Goal: Information Seeking & Learning: Learn about a topic

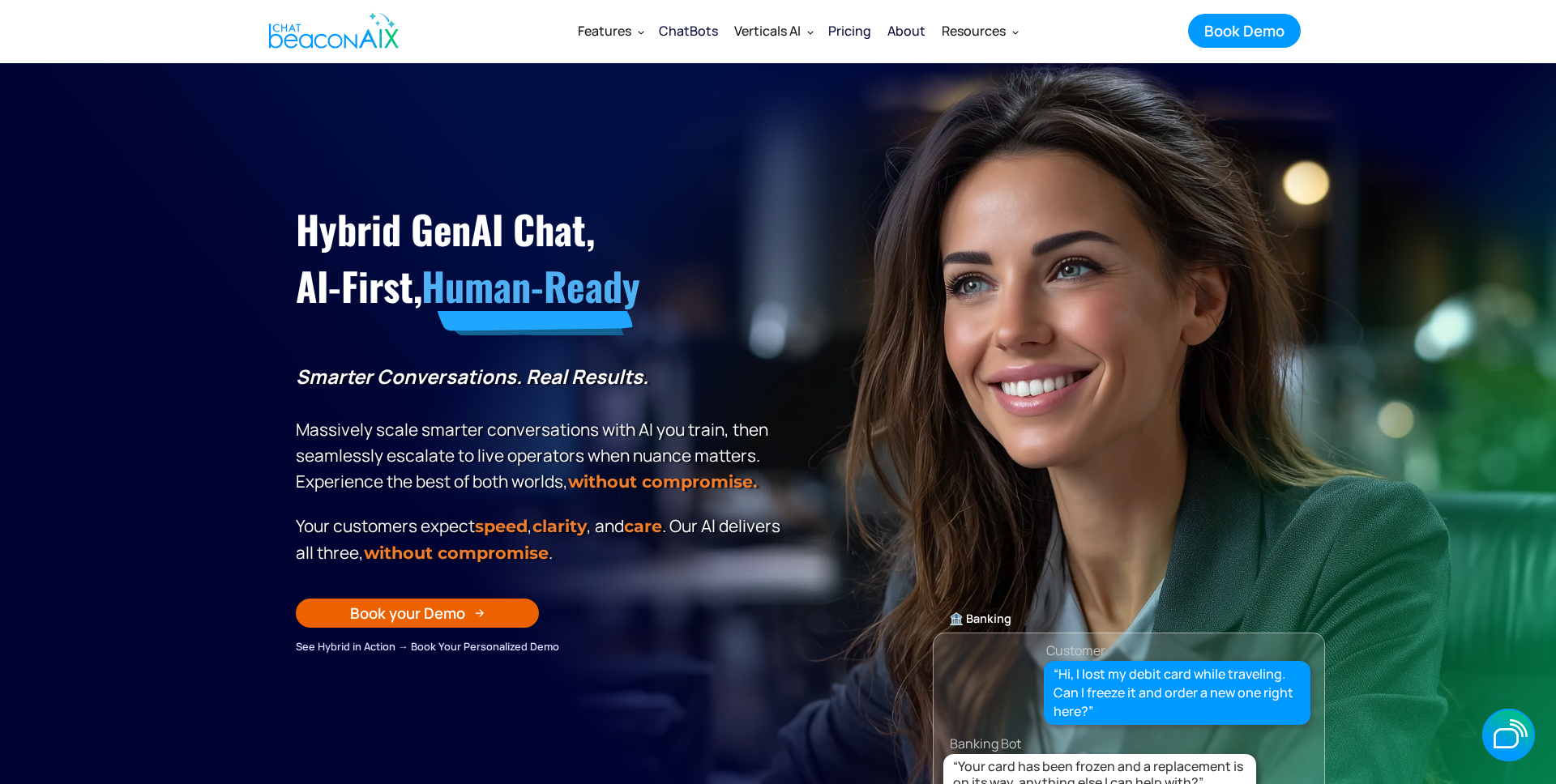
click at [1391, 568] on section "Hybrid GenAI Chat, AI-First, Human-Ready Smarter Conversations. Real Results. M…" at bounding box center [778, 468] width 1556 height 810
click at [472, 616] on link "Book your Demo" at bounding box center [417, 613] width 243 height 30
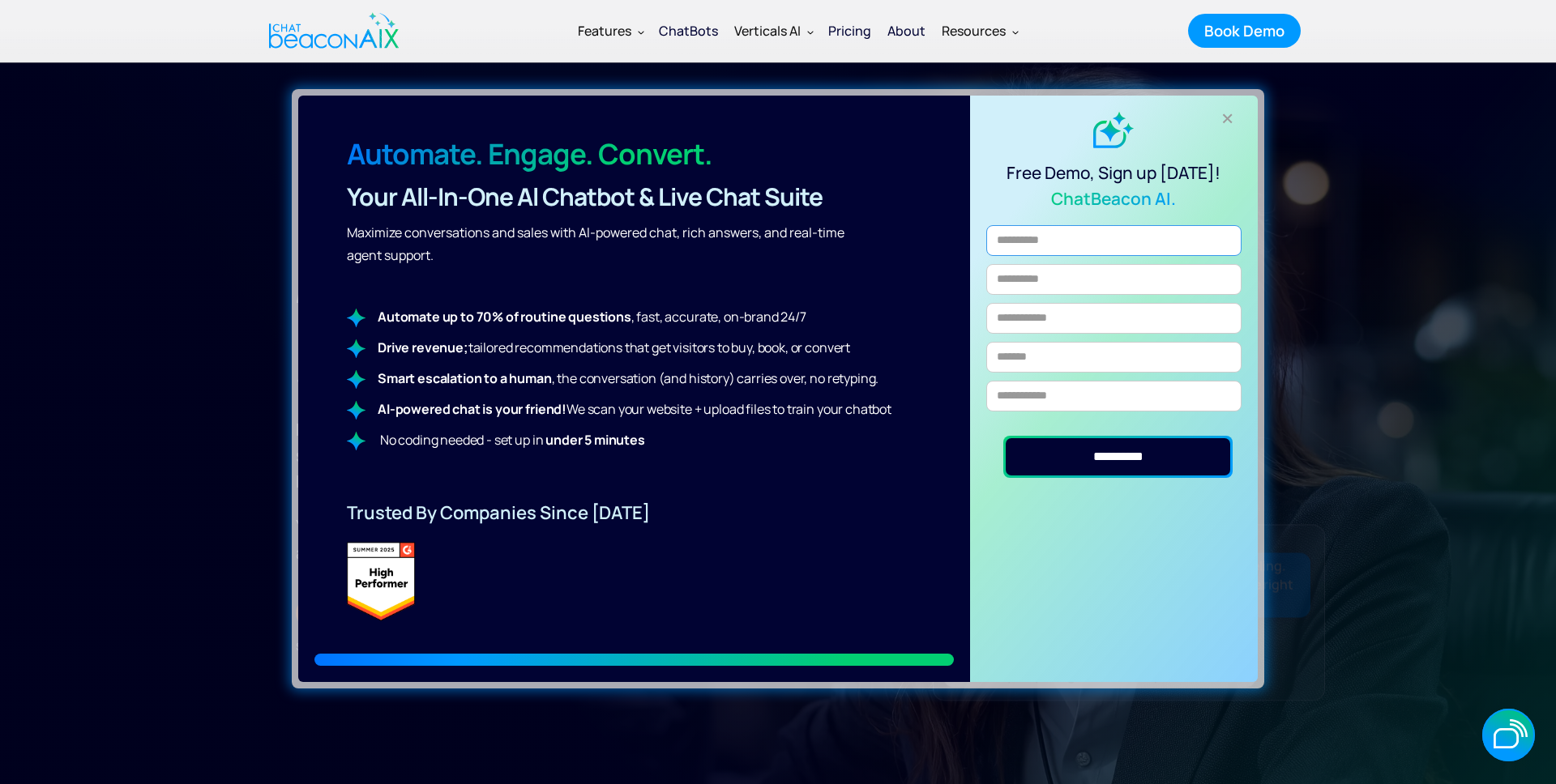
click at [1053, 234] on input "Email Form" at bounding box center [1114, 240] width 256 height 30
type input "**********"
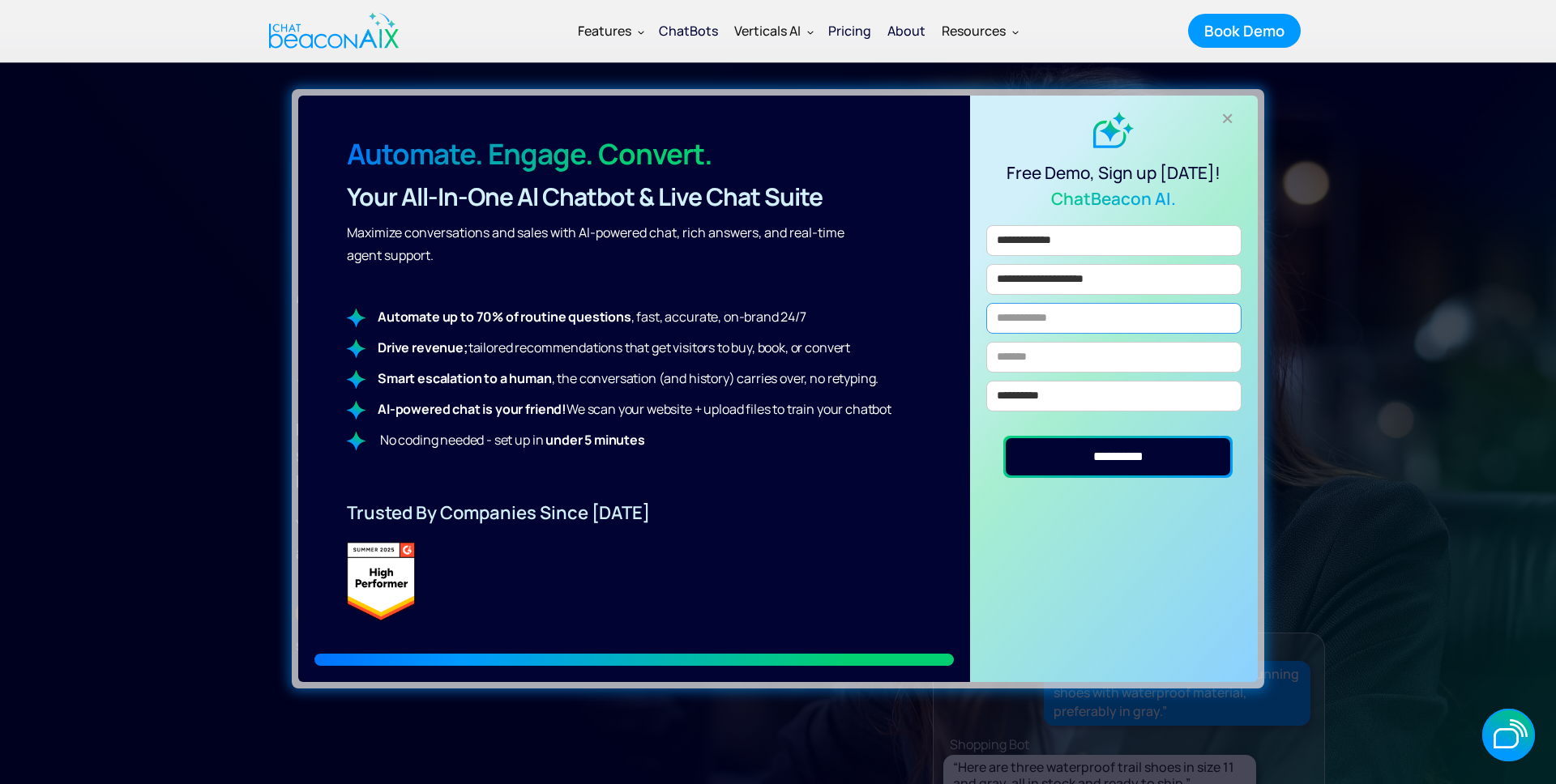
click at [1096, 319] on input "Email Form" at bounding box center [1114, 317] width 256 height 30
type input "****"
type input "********"
click at [1147, 458] on input "**********" at bounding box center [1119, 457] width 225 height 37
type input "**********"
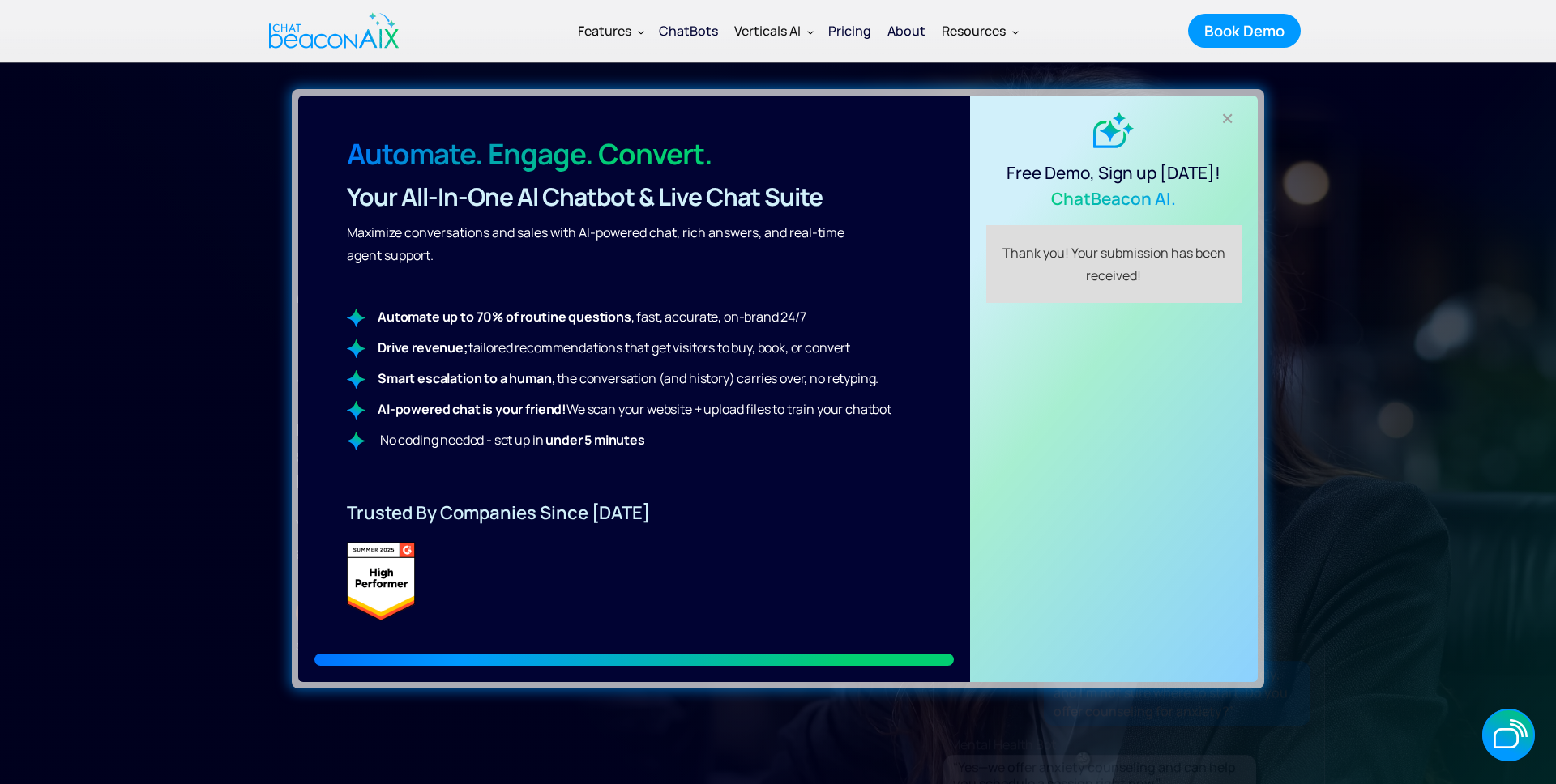
click at [1147, 458] on div "**********" at bounding box center [1114, 389] width 288 height 587
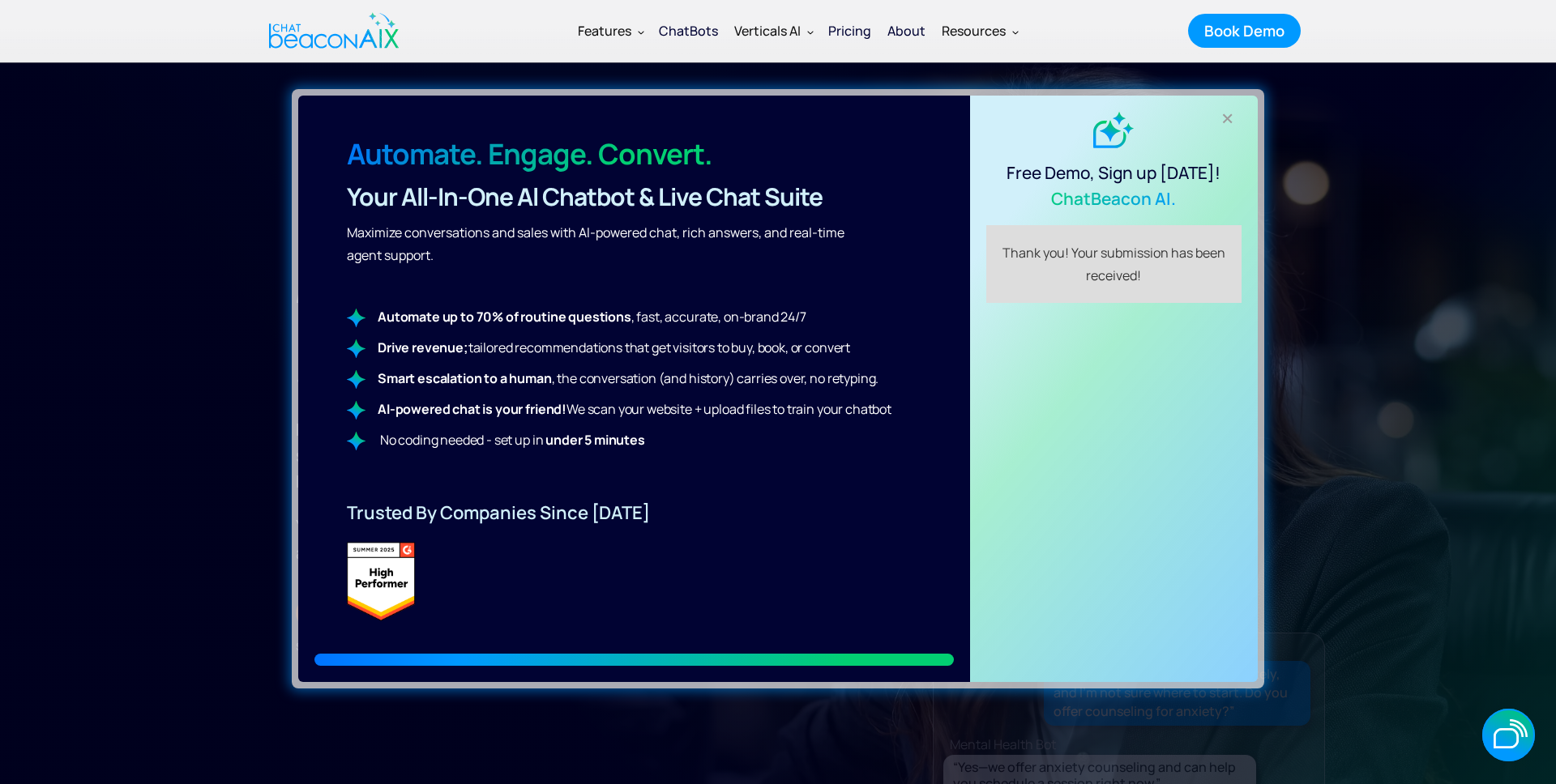
click at [1228, 104] on div "**********" at bounding box center [1114, 389] width 288 height 587
drag, startPoint x: 1227, startPoint y: 118, endPoint x: 1238, endPoint y: 115, distance: 11.4
click at [1227, 118] on div "+" at bounding box center [1227, 118] width 27 height 27
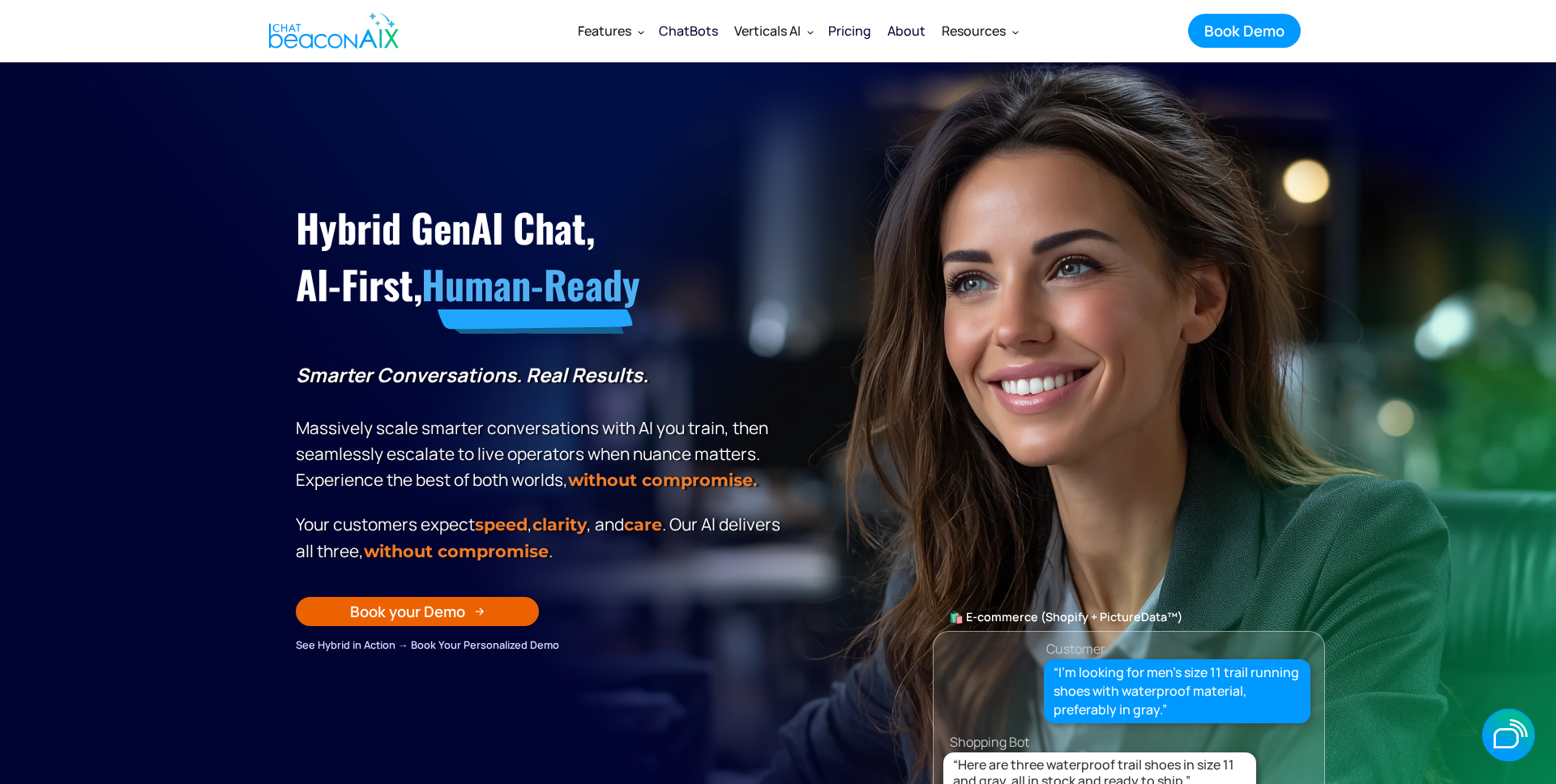
scroll to position [5, 0]
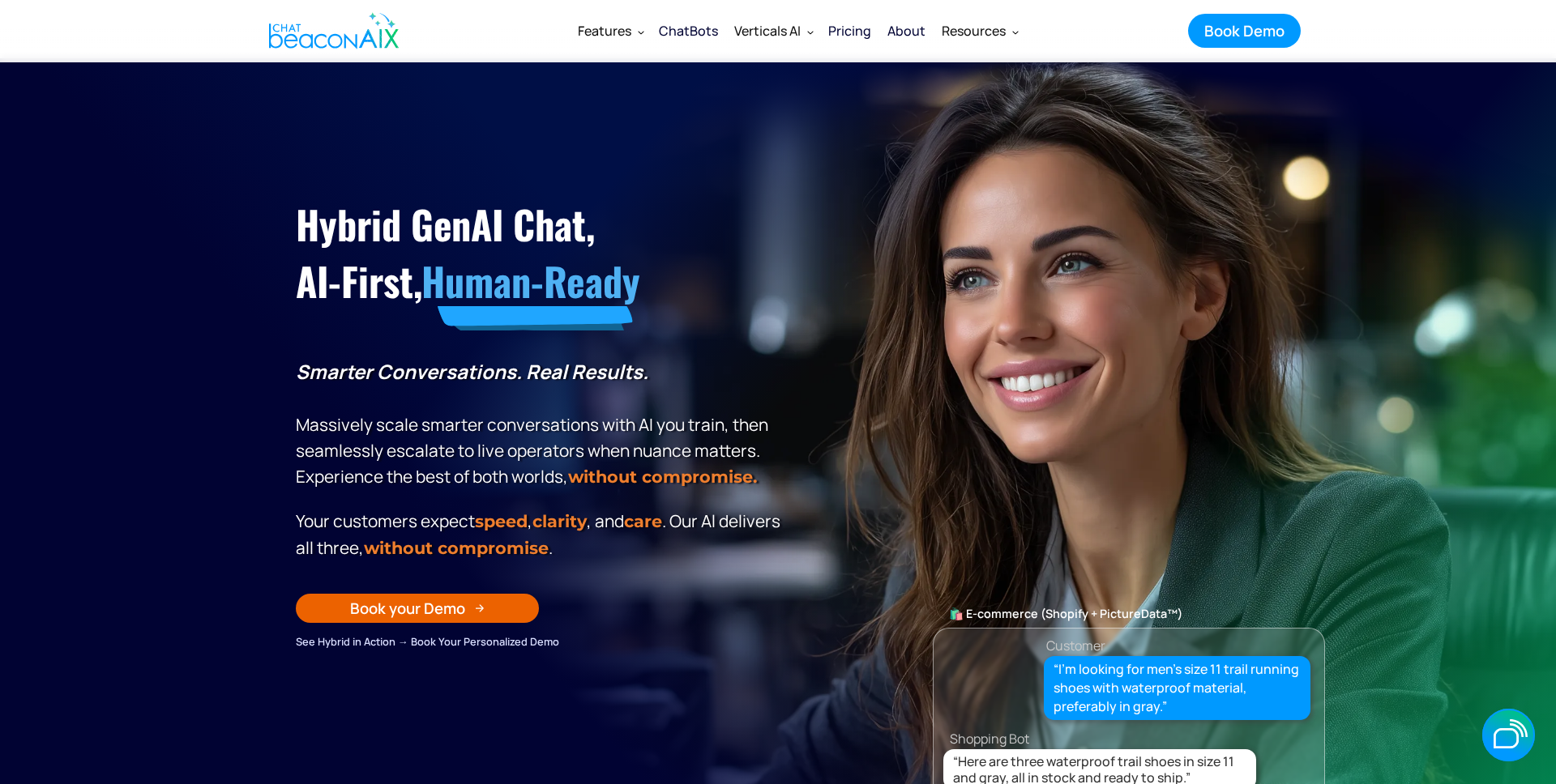
click at [756, 533] on p "Your customers expect speed , clarity , and care . Our Al delivers all three, w…" at bounding box center [541, 535] width 490 height 53
click at [775, 524] on p "Your customers expect speed , clarity , and care . Our Al delivers all three, w…" at bounding box center [541, 535] width 490 height 53
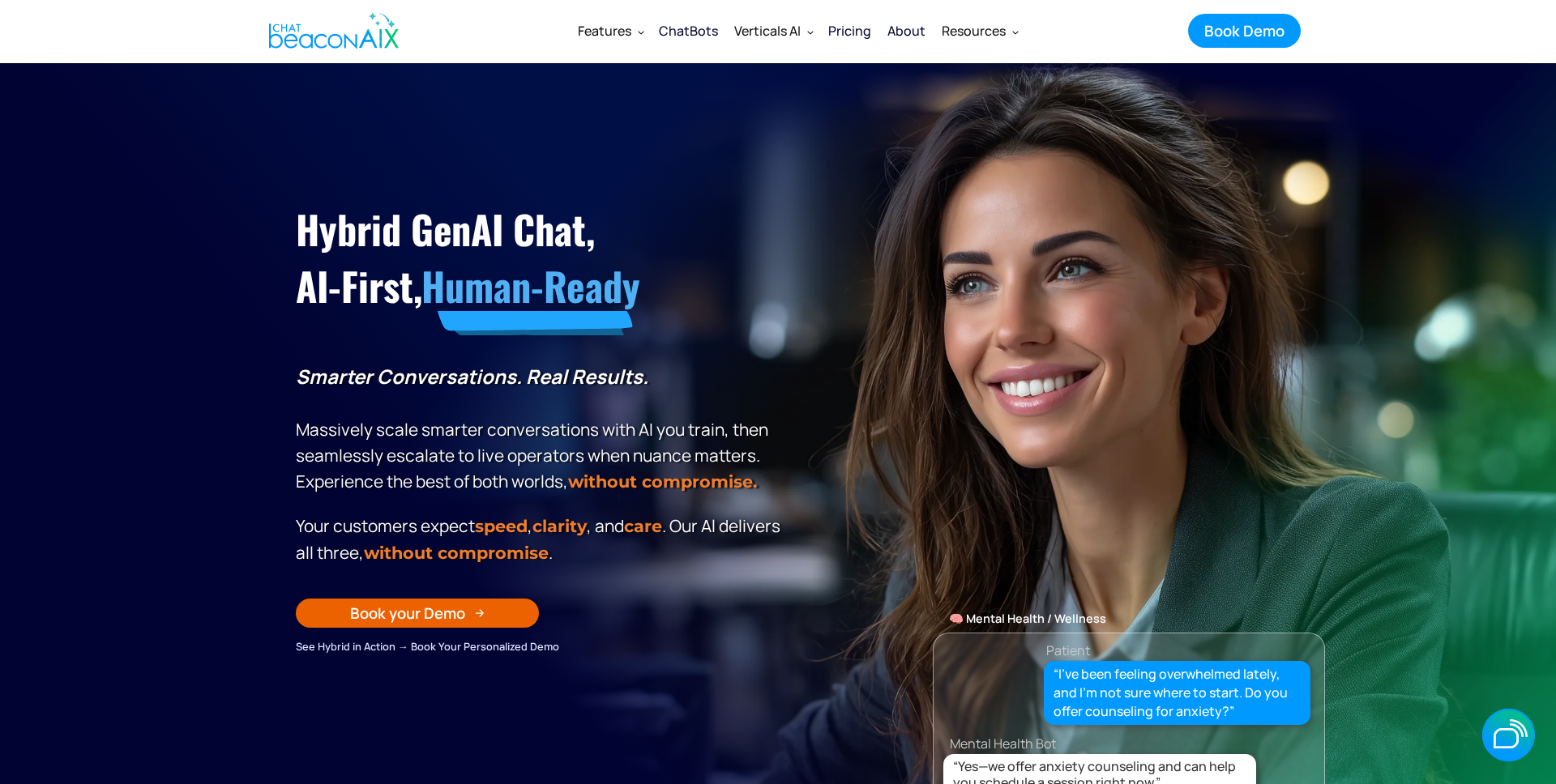
click at [802, 565] on div "Hybrid GenAI Chat, AI-First, Human-Ready Smarter Conversations. Real Results. M…" at bounding box center [778, 399] width 997 height 511
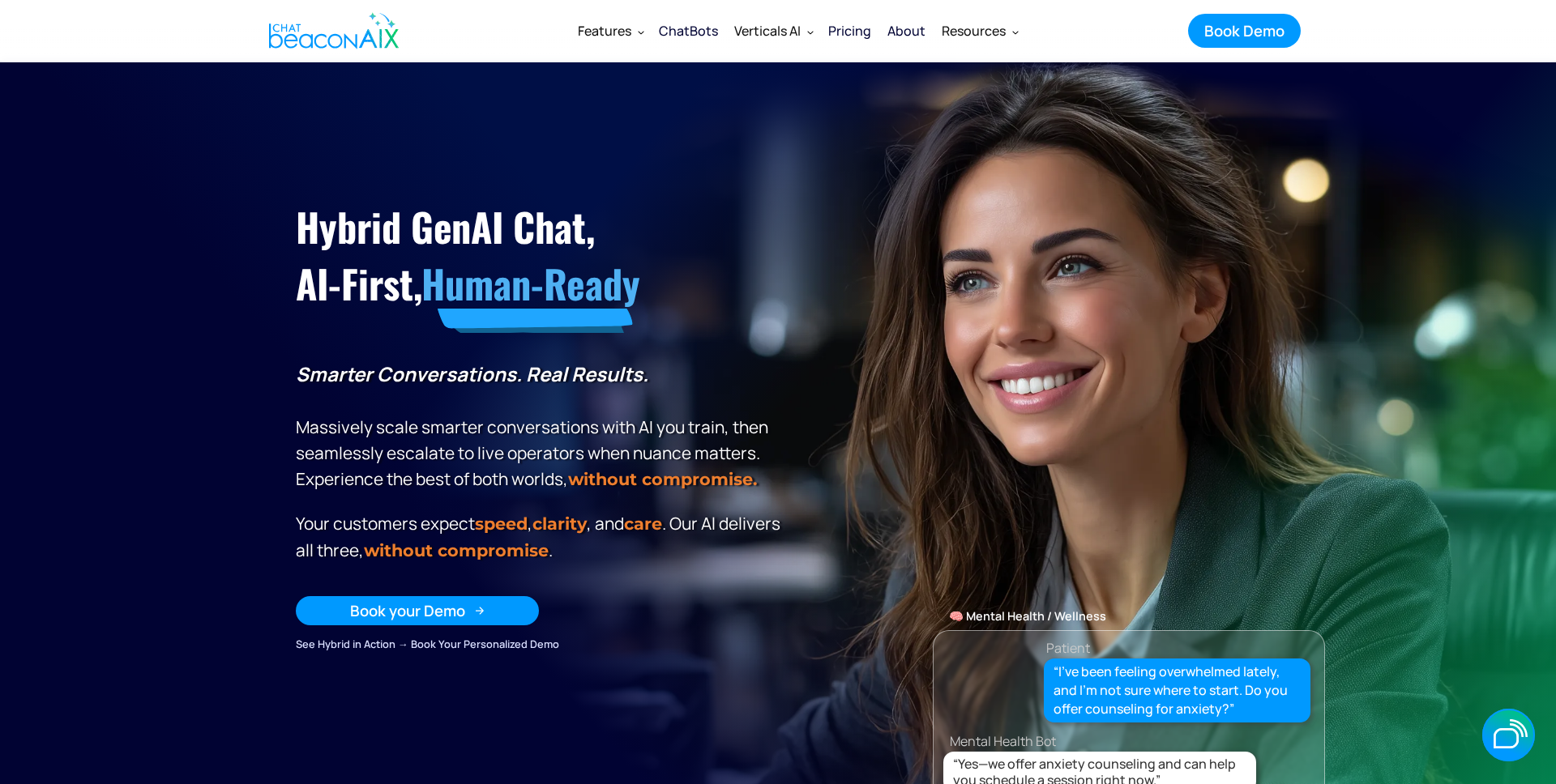
drag, startPoint x: 623, startPoint y: 595, endPoint x: 502, endPoint y: 610, distance: 121.9
click at [622, 595] on div "Hybrid GenAI Chat, AI-First, Human-Ready Smarter Conversations. Real Results. M…" at bounding box center [541, 421] width 490 height 462
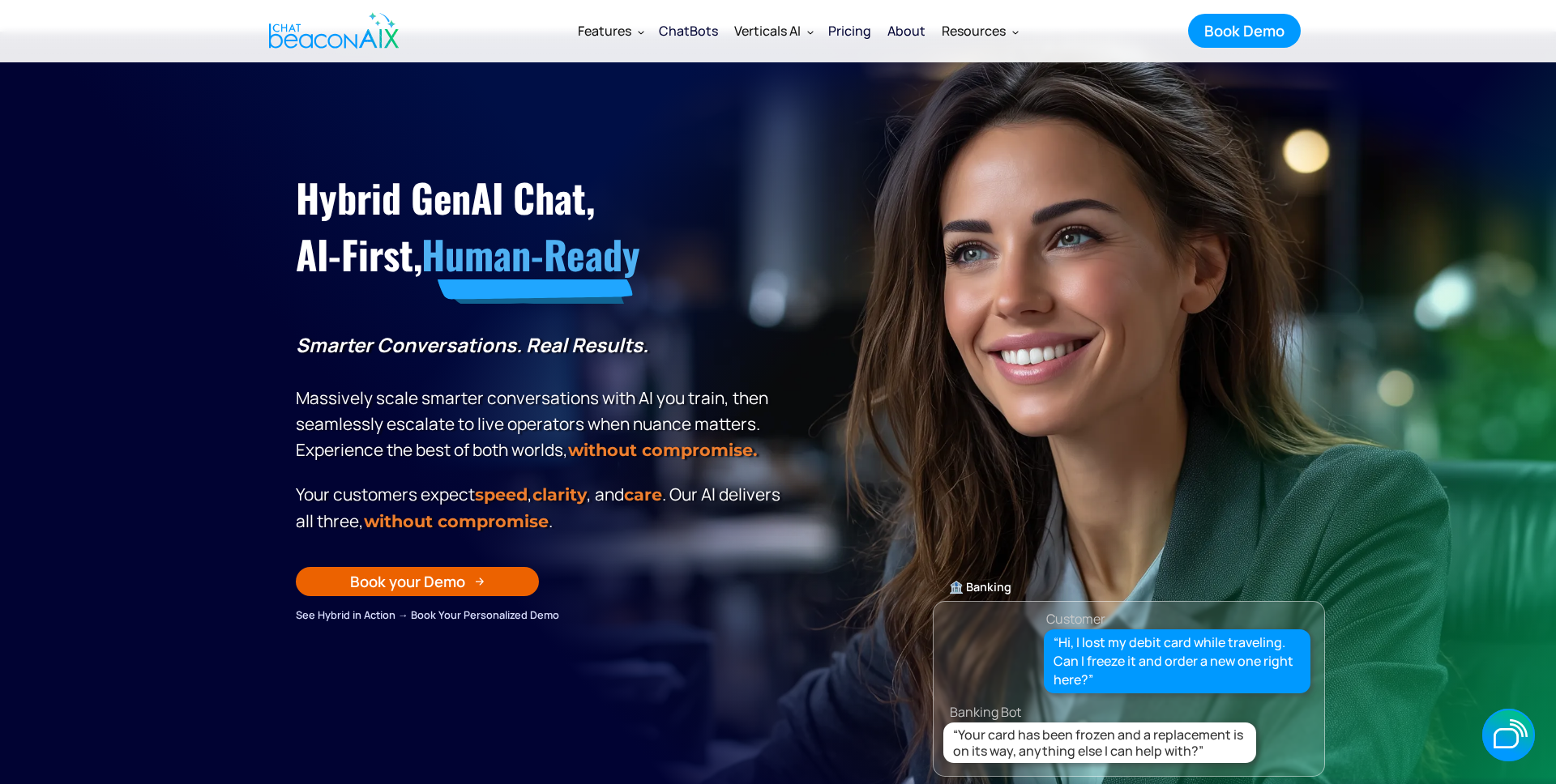
scroll to position [29, 0]
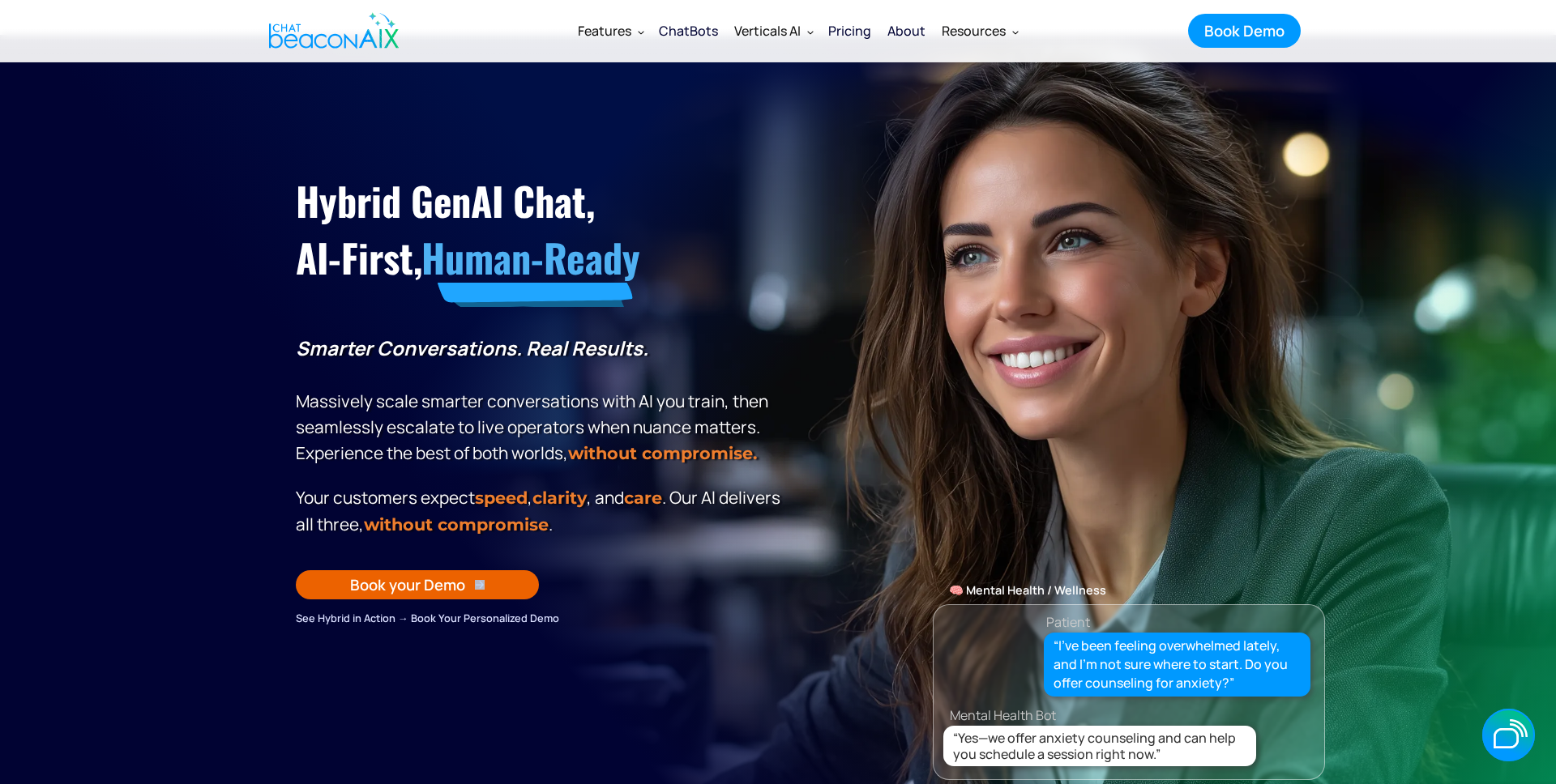
drag, startPoint x: 631, startPoint y: 580, endPoint x: 243, endPoint y: 587, distance: 388.1
click at [249, 595] on section "Hybrid GenAI Chat, AI-First, Human-Ready Smarter Conversations. Real Results. M…" at bounding box center [778, 440] width 1556 height 810
drag, startPoint x: 243, startPoint y: 587, endPoint x: 236, endPoint y: 577, distance: 12.2
click at [243, 587] on section "Hybrid GenAI Chat, AI-First, Human-Ready Smarter Conversations. Real Results. M…" at bounding box center [778, 440] width 1556 height 810
click at [665, 615] on div "See Hybrid in Action → Book Your Personalized Demo" at bounding box center [541, 617] width 490 height 18
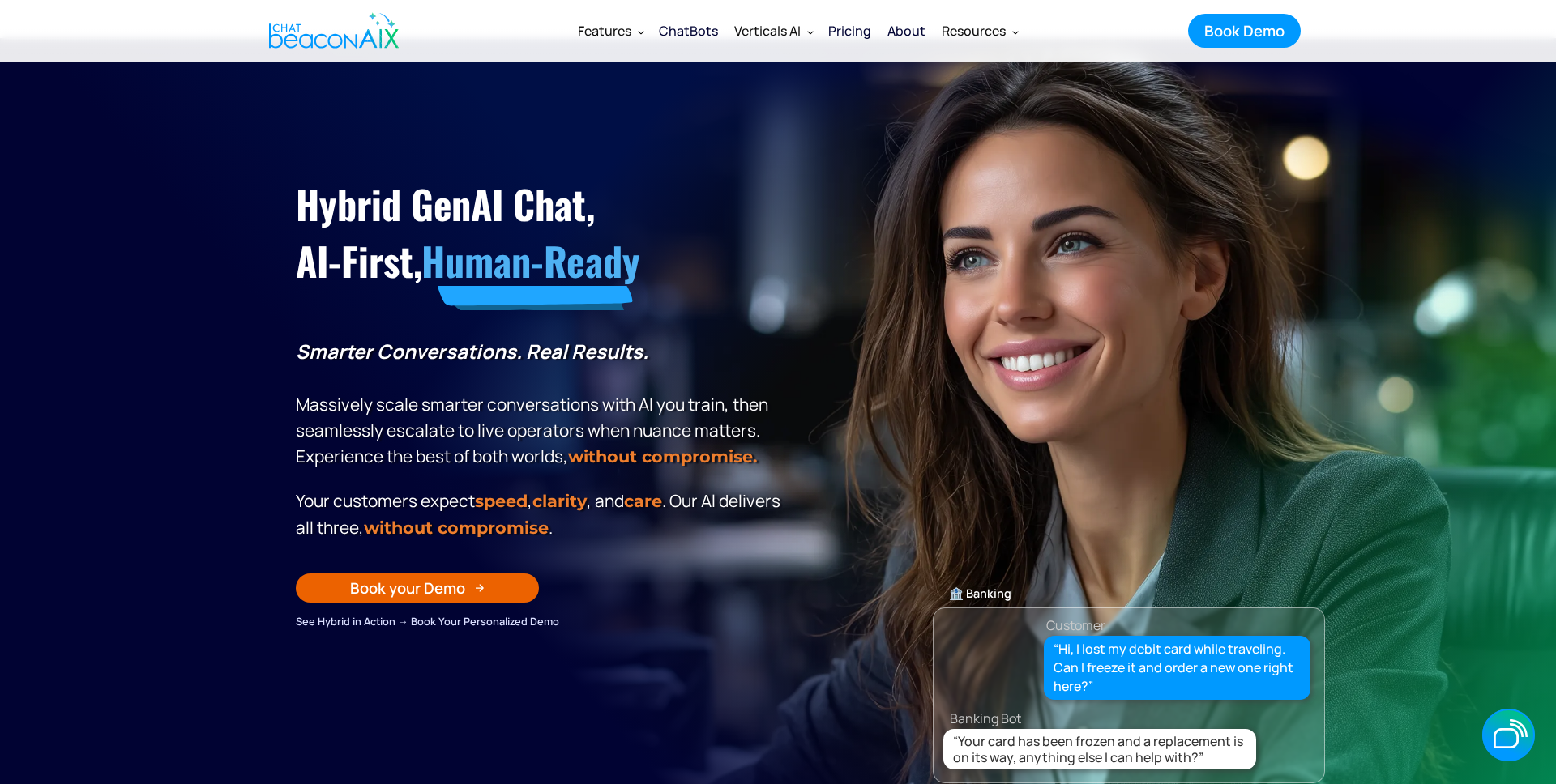
scroll to position [0, 0]
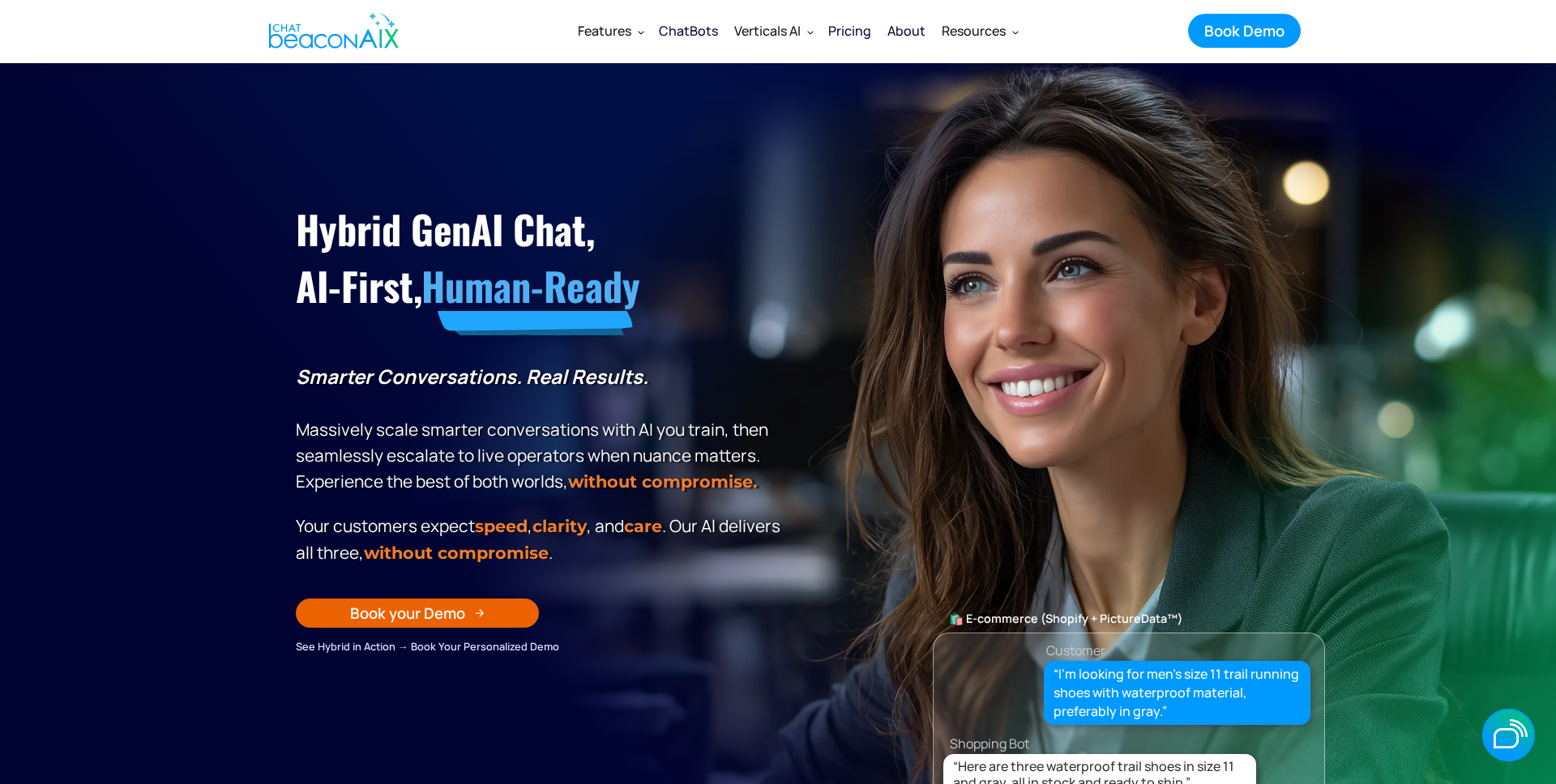
click at [640, 593] on div "Hybrid GenAI Chat, AI-First, Human-Ready Smarter Conversations. Real Results. M…" at bounding box center [541, 423] width 490 height 462
click at [1158, 162] on div "Hybrid GenAI Chat, AI-First, Human-Ready Smarter Conversations. Real Results. M…" at bounding box center [778, 399] width 997 height 511
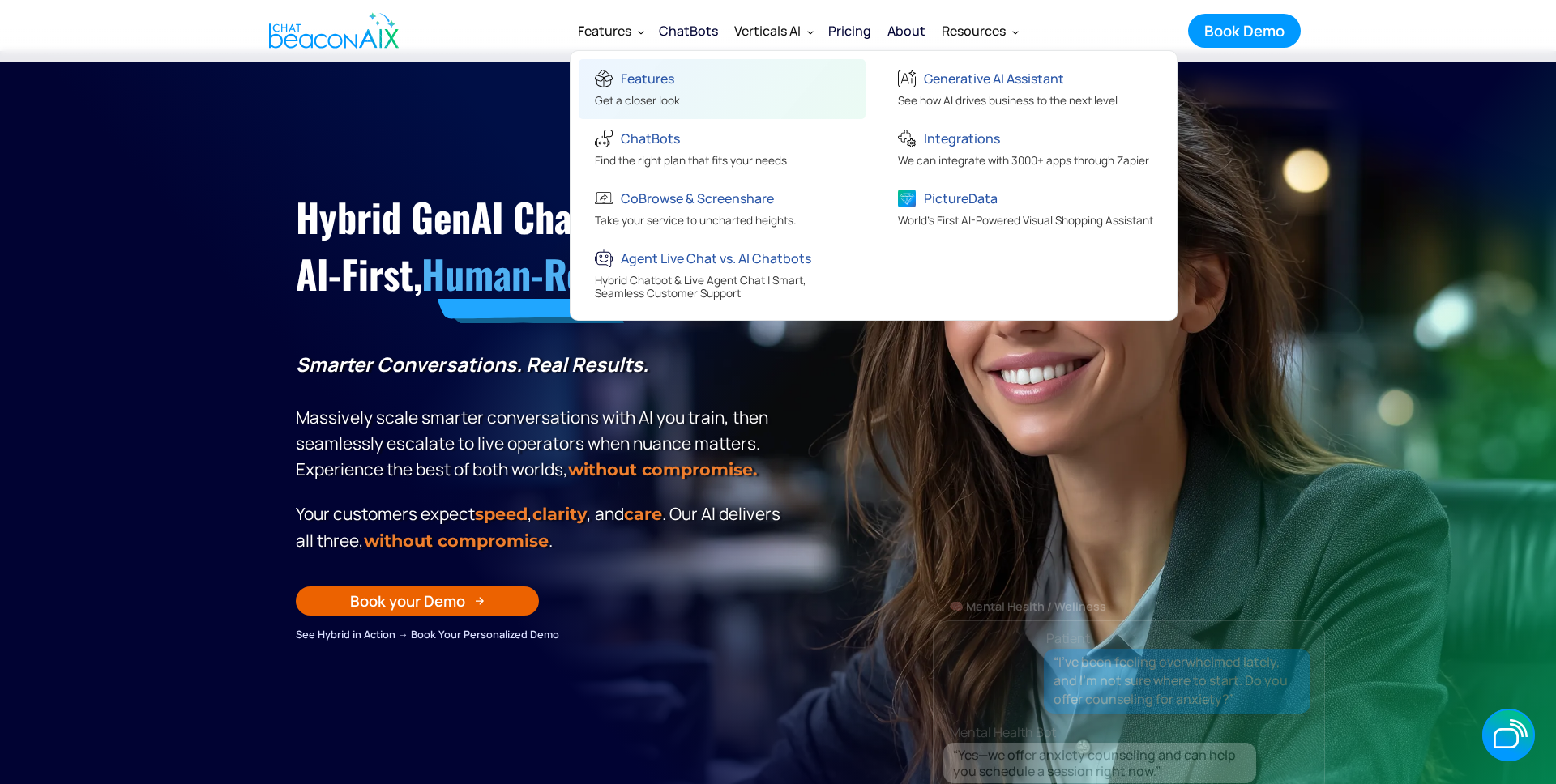
click at [676, 82] on div "Features" at bounding box center [638, 80] width 85 height 27
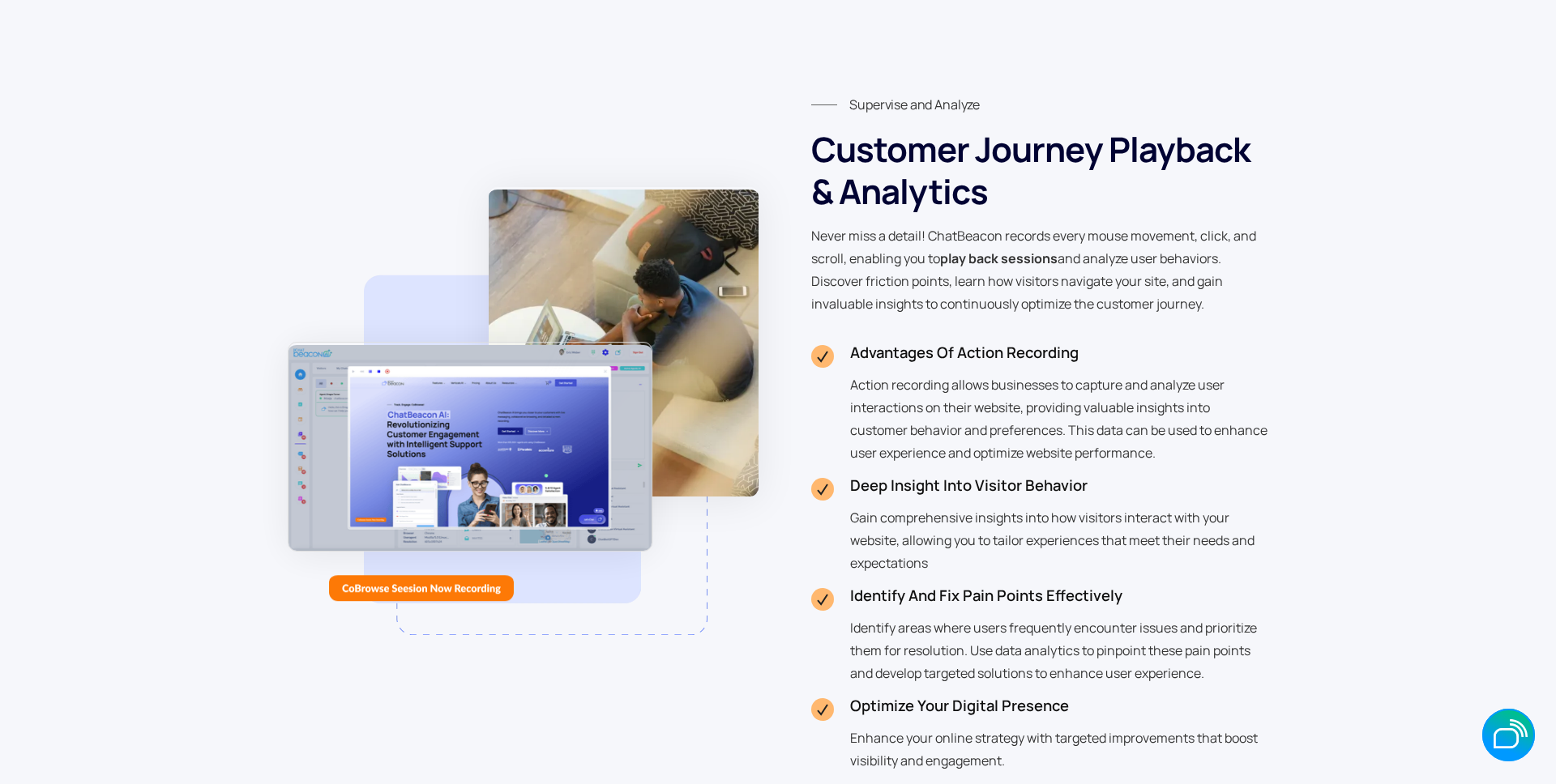
scroll to position [3364, 0]
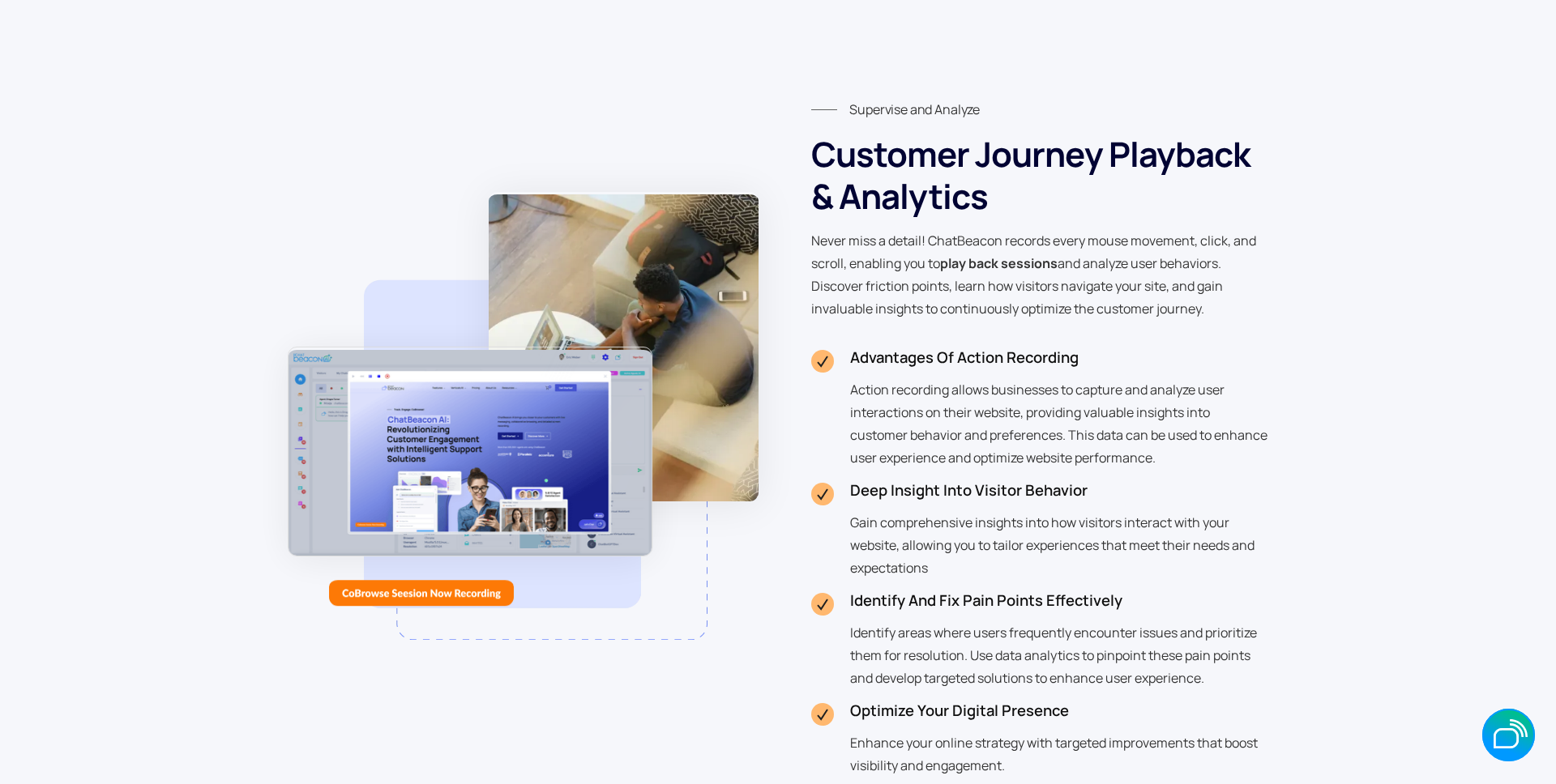
click at [340, 156] on div "Supervise and Analyze Customer Journey Playback & Analytics Never miss a detail…" at bounding box center [778, 441] width 981 height 687
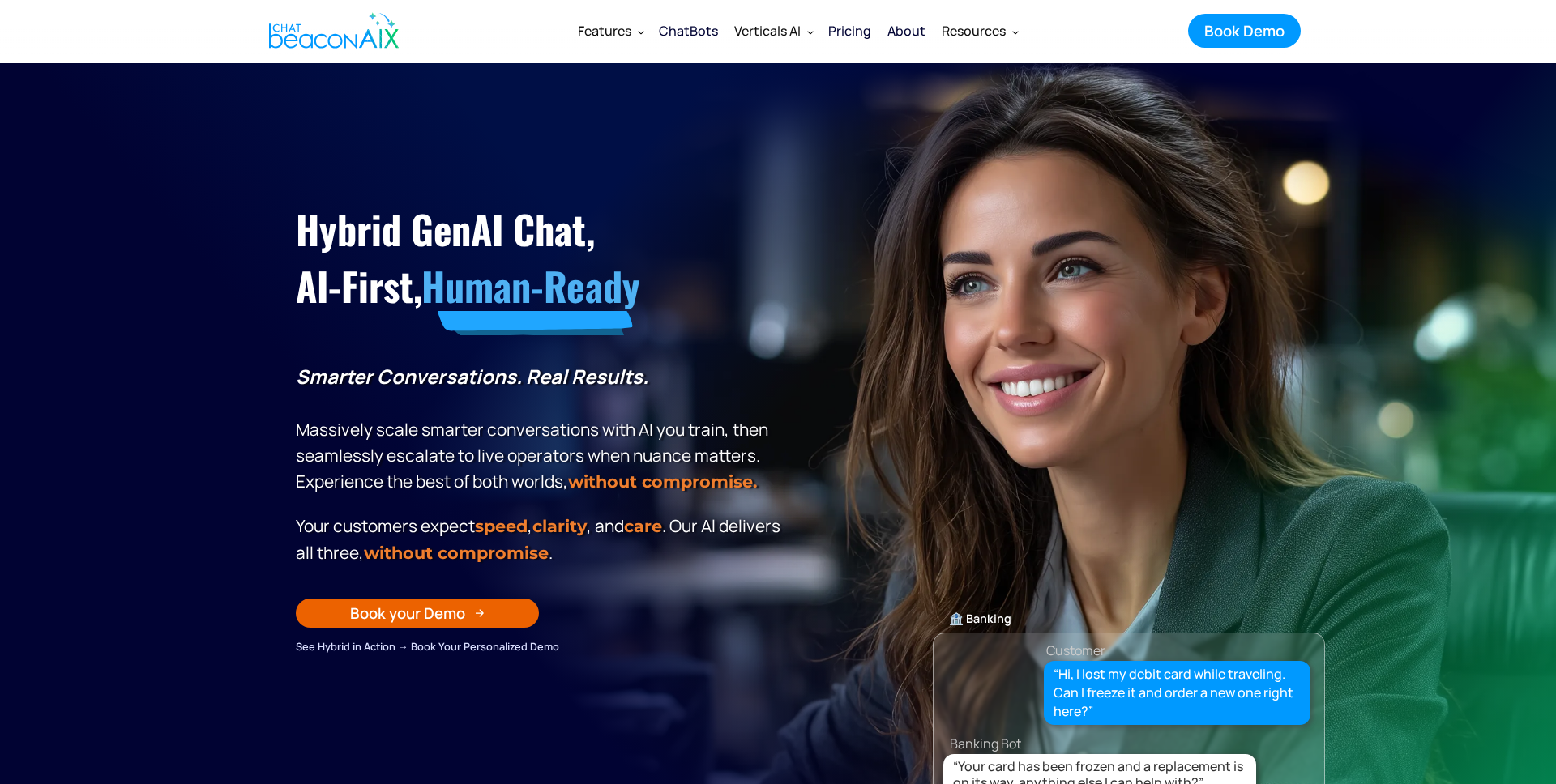
click at [858, 96] on section "Hybrid GenAI Chat, AI-First, Human-Ready Smarter Conversations. Real Results. M…" at bounding box center [778, 468] width 1556 height 810
click at [1505, 731] on icon "button" at bounding box center [1505, 738] width 25 height 20
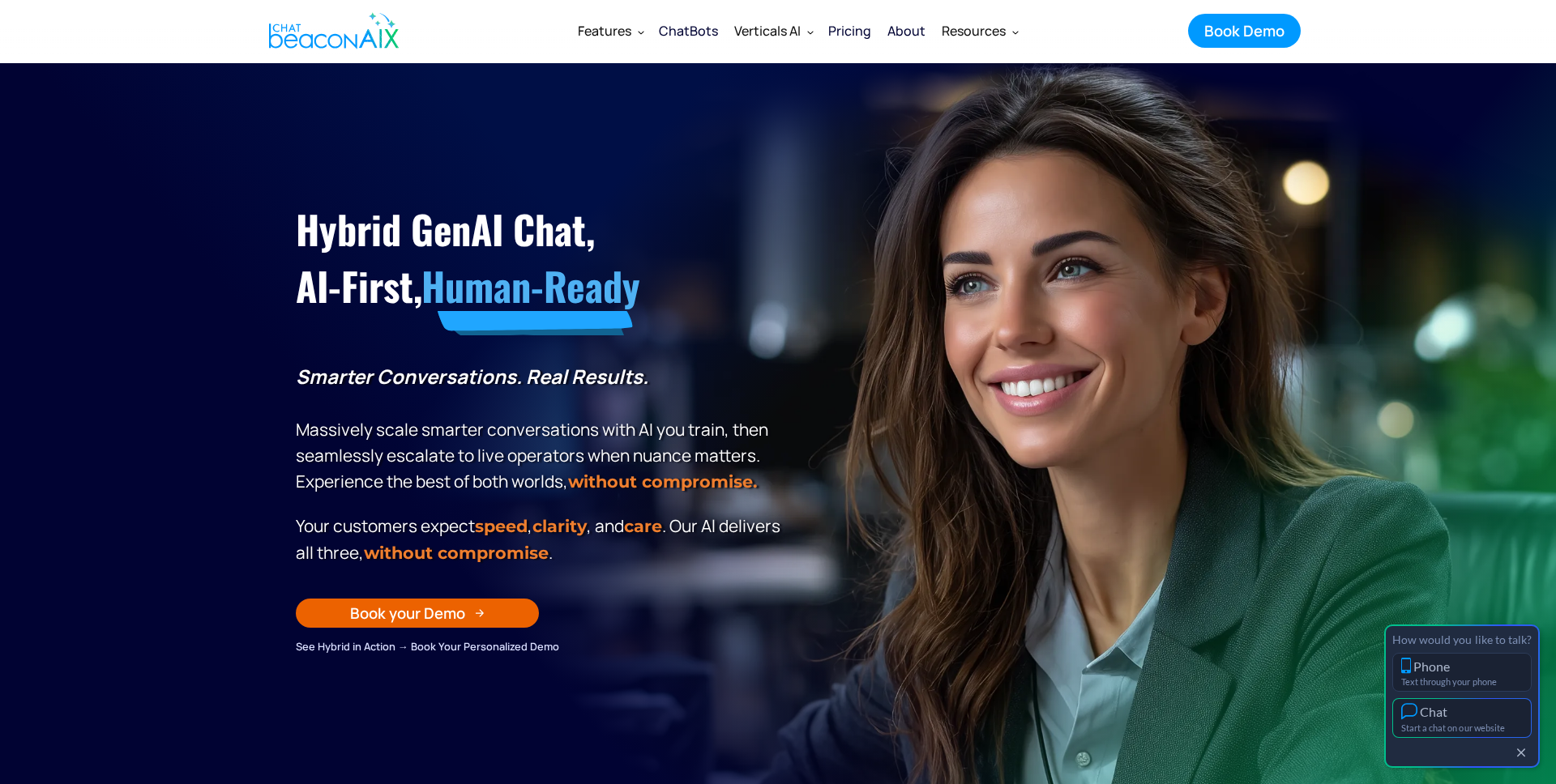
click at [1483, 723] on div "Start a chat on our website" at bounding box center [1462, 727] width 122 height 10
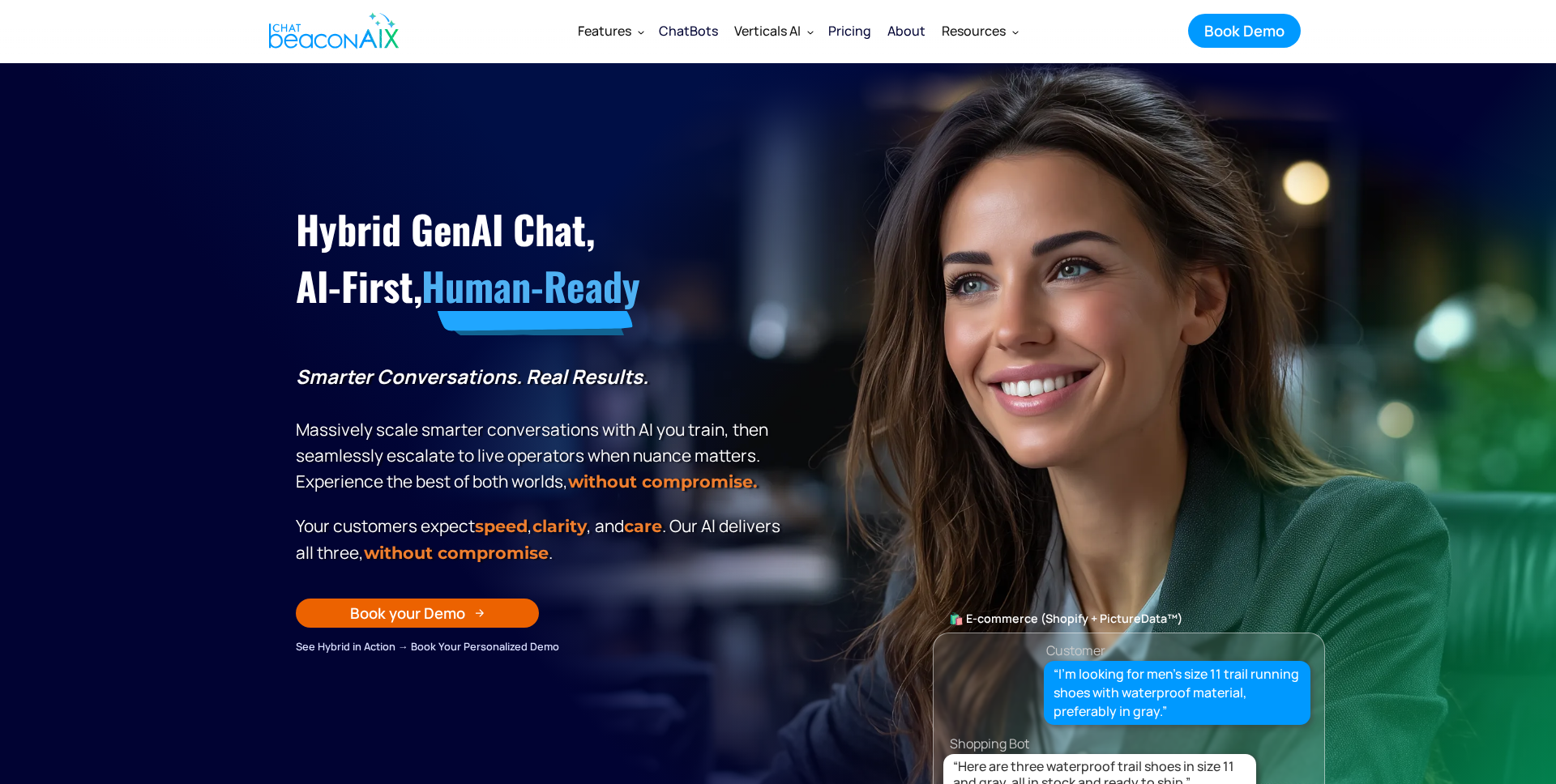
click at [883, 240] on div "Hybrid GenAI Chat, AI-First, Human-Ready Smarter Conversations. Real Results. M…" at bounding box center [778, 399] width 997 height 511
drag, startPoint x: 143, startPoint y: 150, endPoint x: 176, endPoint y: 144, distance: 33.5
click at [146, 150] on section "Hybrid GenAI Chat, AI-First, Human-Ready Smarter Conversations. Real Results. M…" at bounding box center [778, 468] width 1556 height 810
click at [1433, 683] on section "Hybrid GenAI Chat, AI-First, Human-Ready Smarter Conversations. Real Results. M…" at bounding box center [778, 468] width 1556 height 810
click at [1500, 731] on icon "button" at bounding box center [1505, 738] width 25 height 20
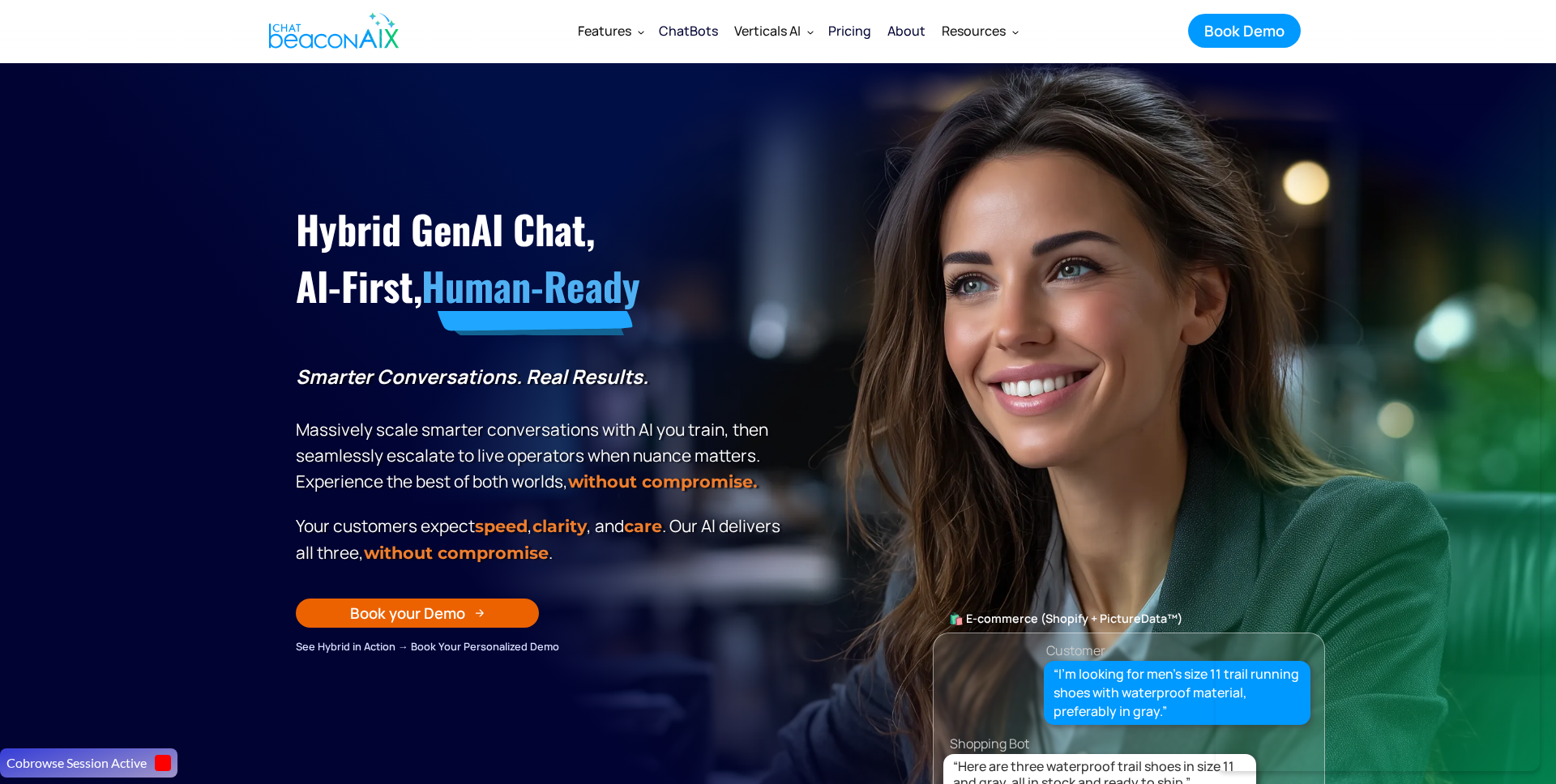
click at [913, 34] on div "About" at bounding box center [906, 30] width 38 height 23
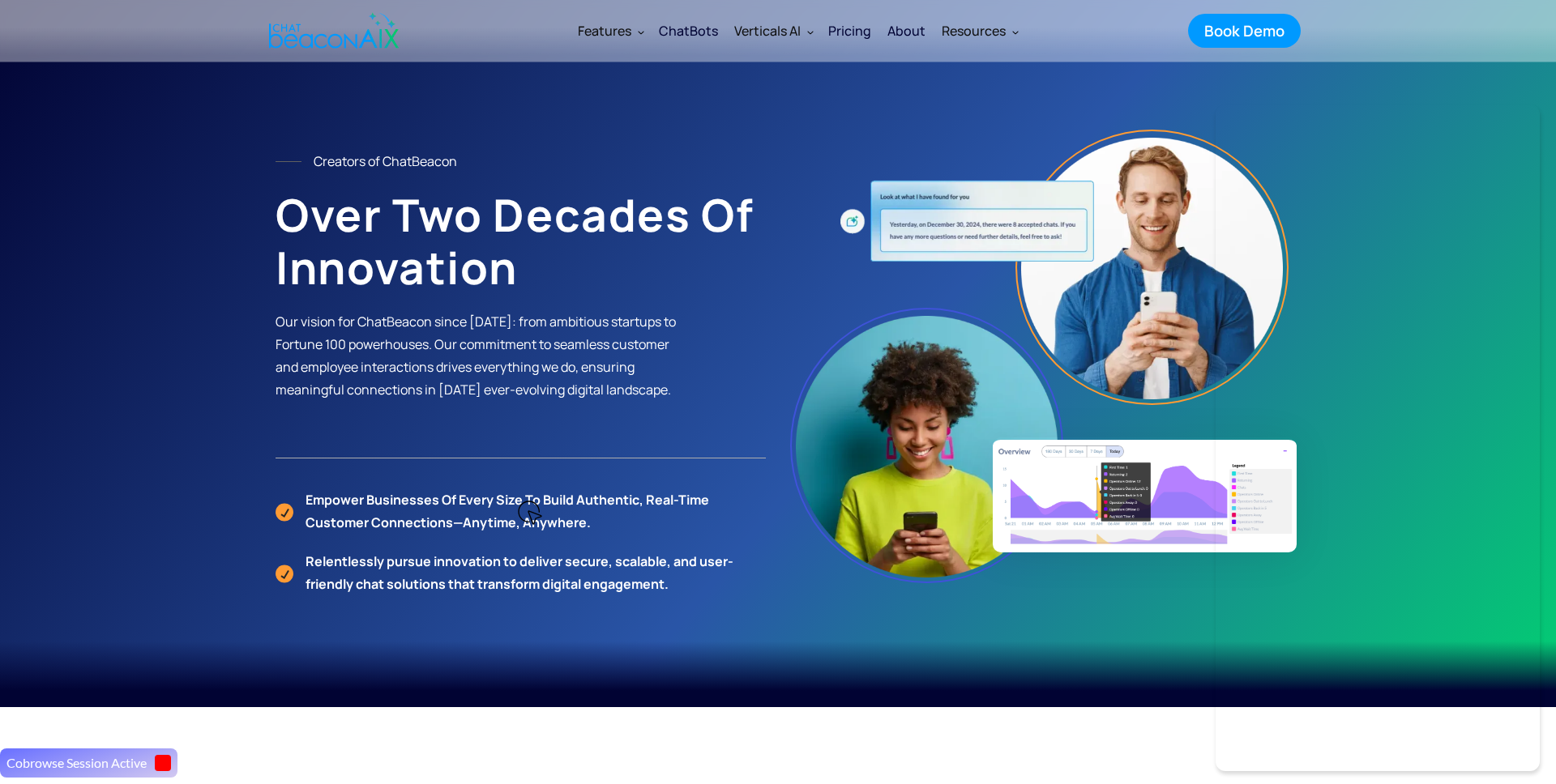
click at [796, 160] on div at bounding box center [1043, 373] width 507 height 486
click at [703, 35] on div "ChatBots" at bounding box center [688, 30] width 59 height 23
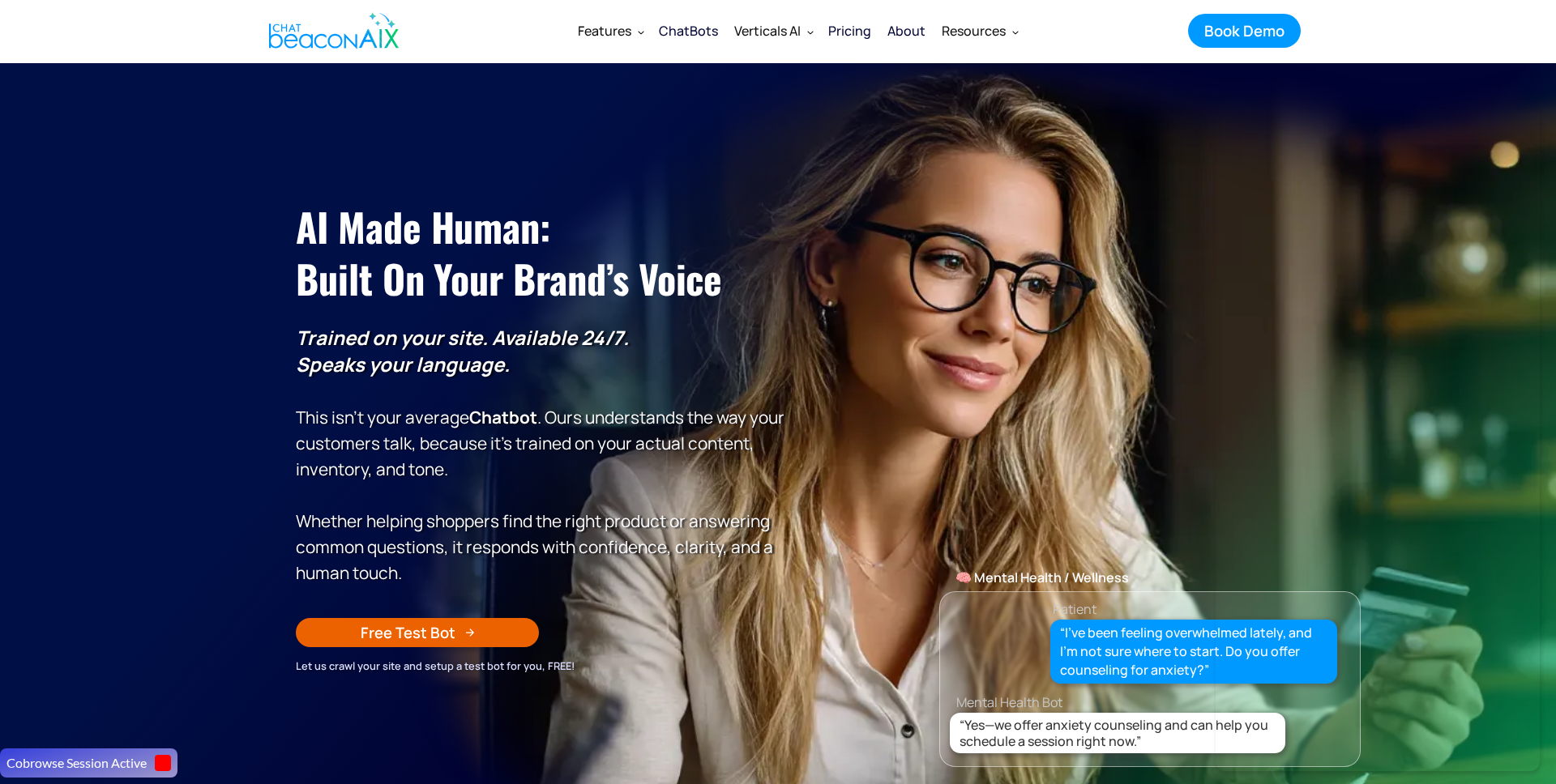
click at [863, 40] on div "Pricing" at bounding box center [849, 30] width 43 height 23
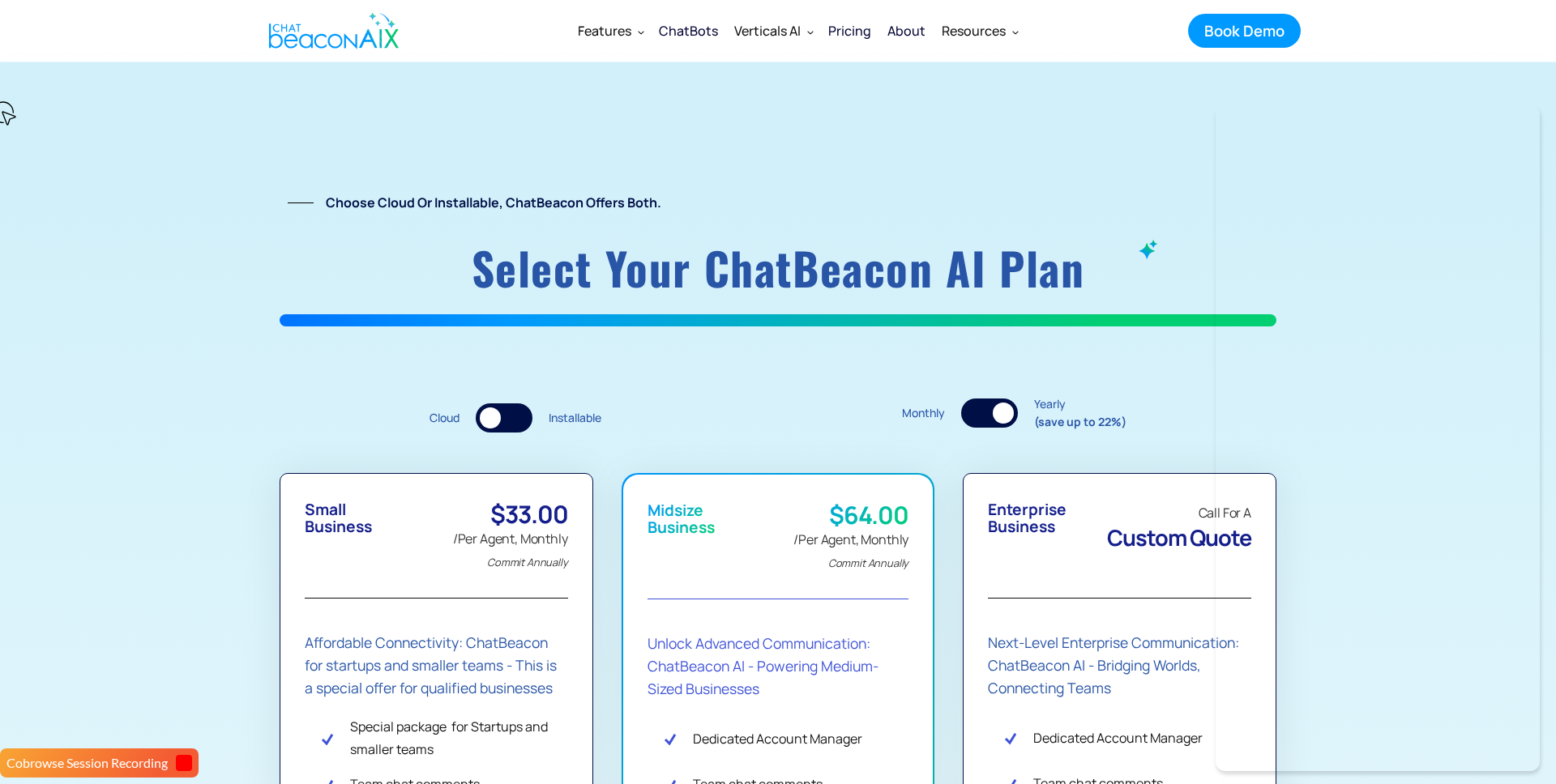
click at [711, 37] on div "ChatBots" at bounding box center [688, 30] width 59 height 23
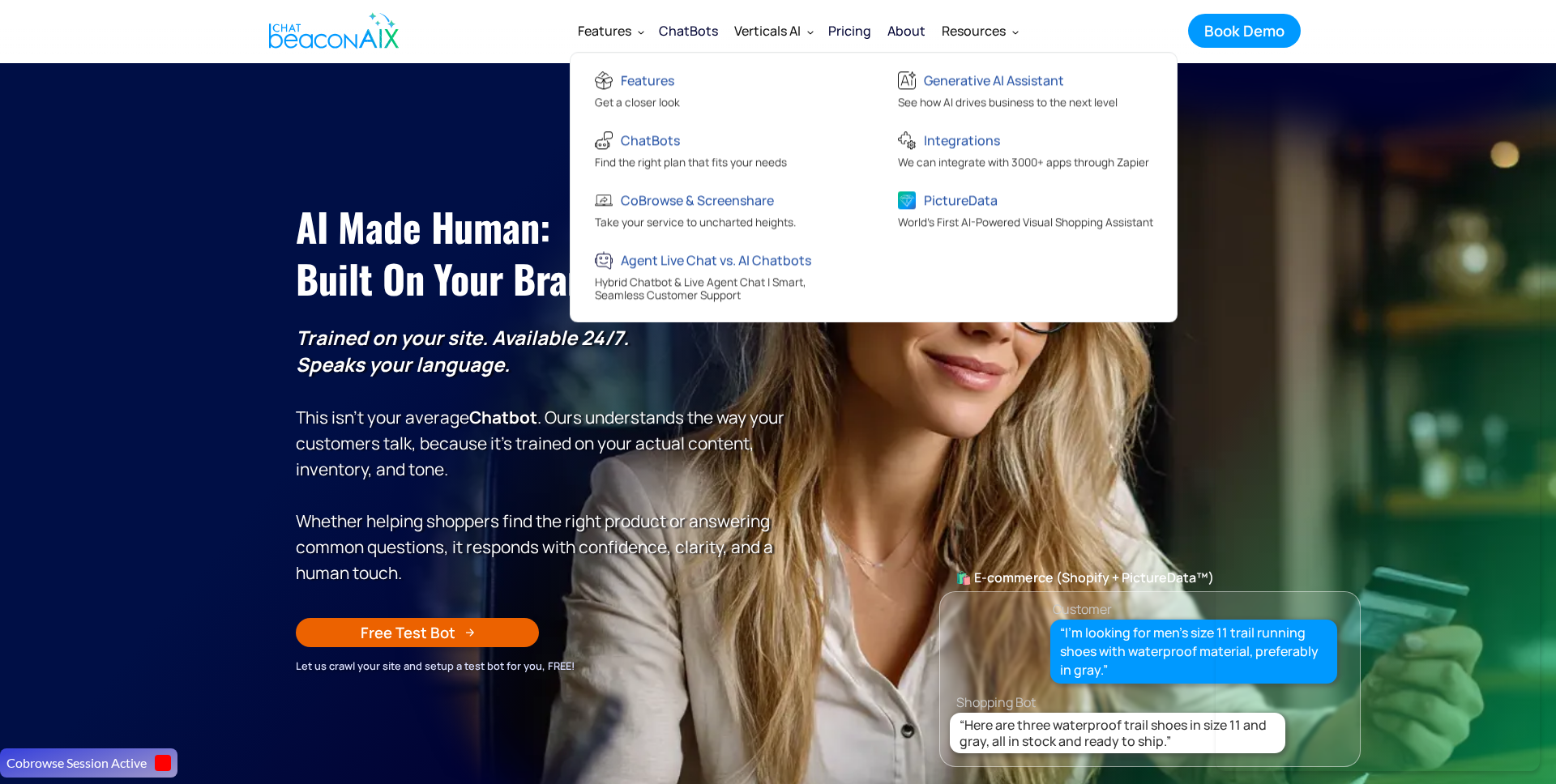
click at [616, 36] on div "Features" at bounding box center [604, 30] width 54 height 23
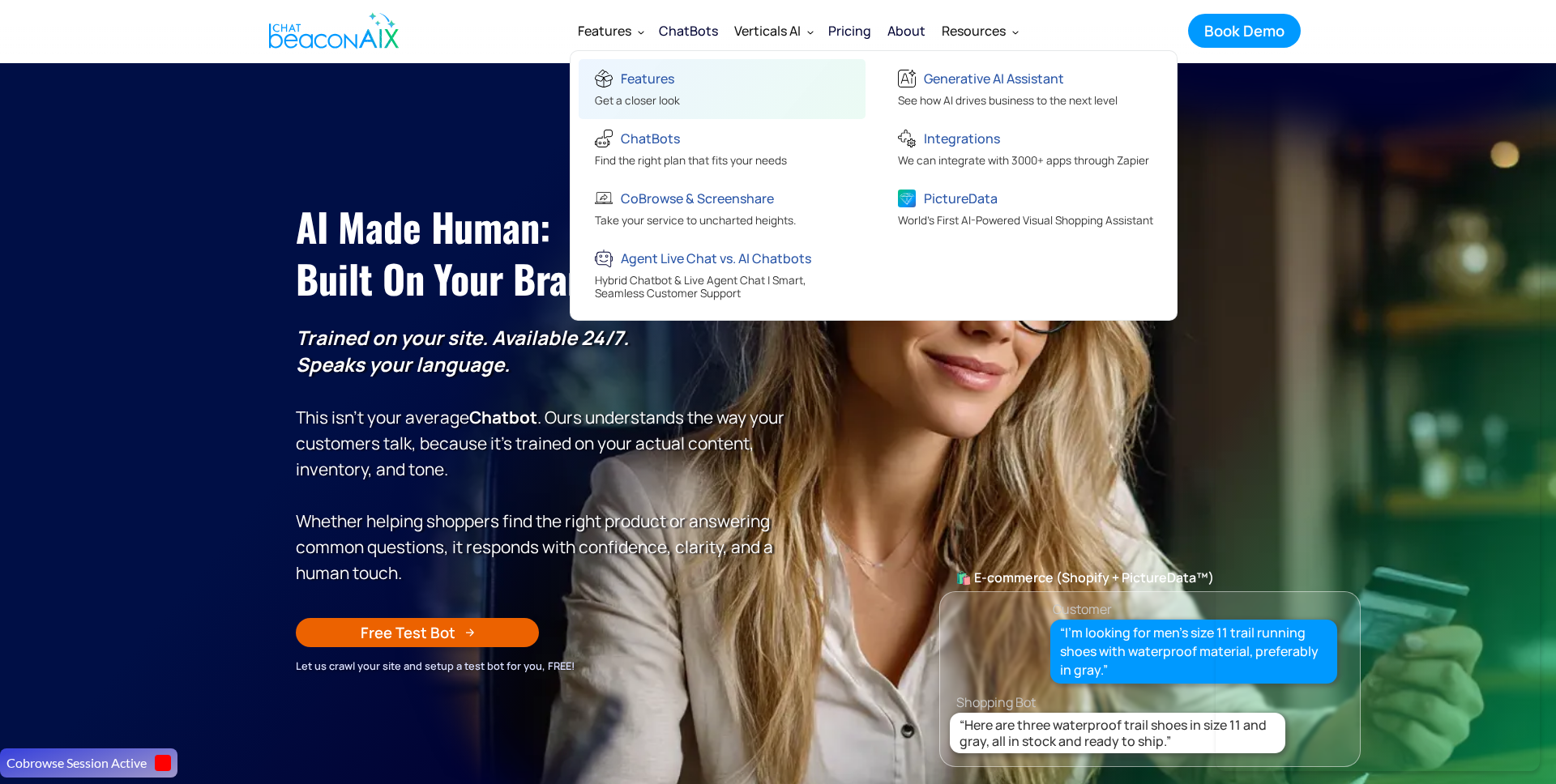
click at [620, 75] on div "Features" at bounding box center [638, 80] width 85 height 27
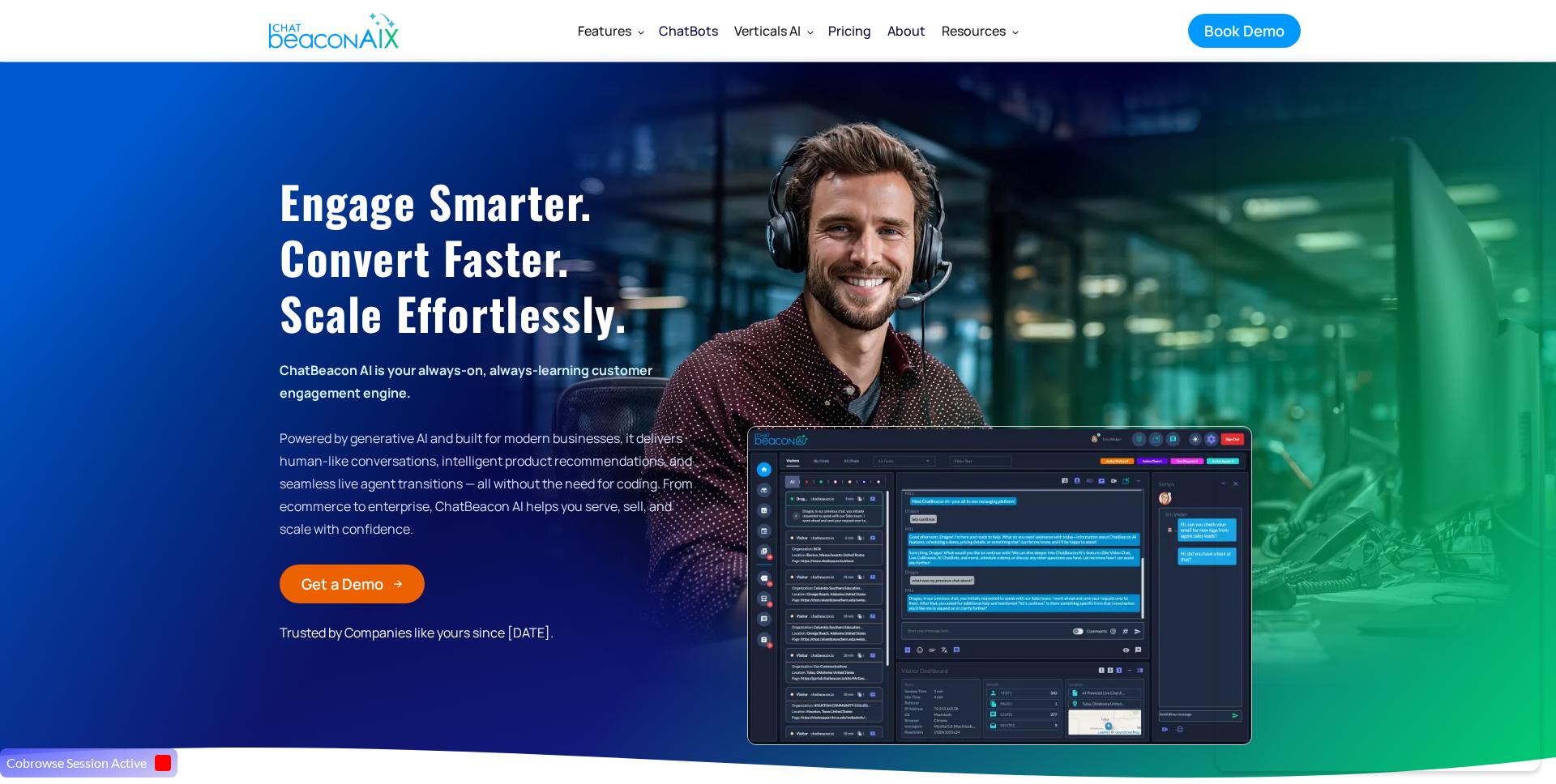
click at [892, 30] on div "About" at bounding box center [906, 30] width 38 height 23
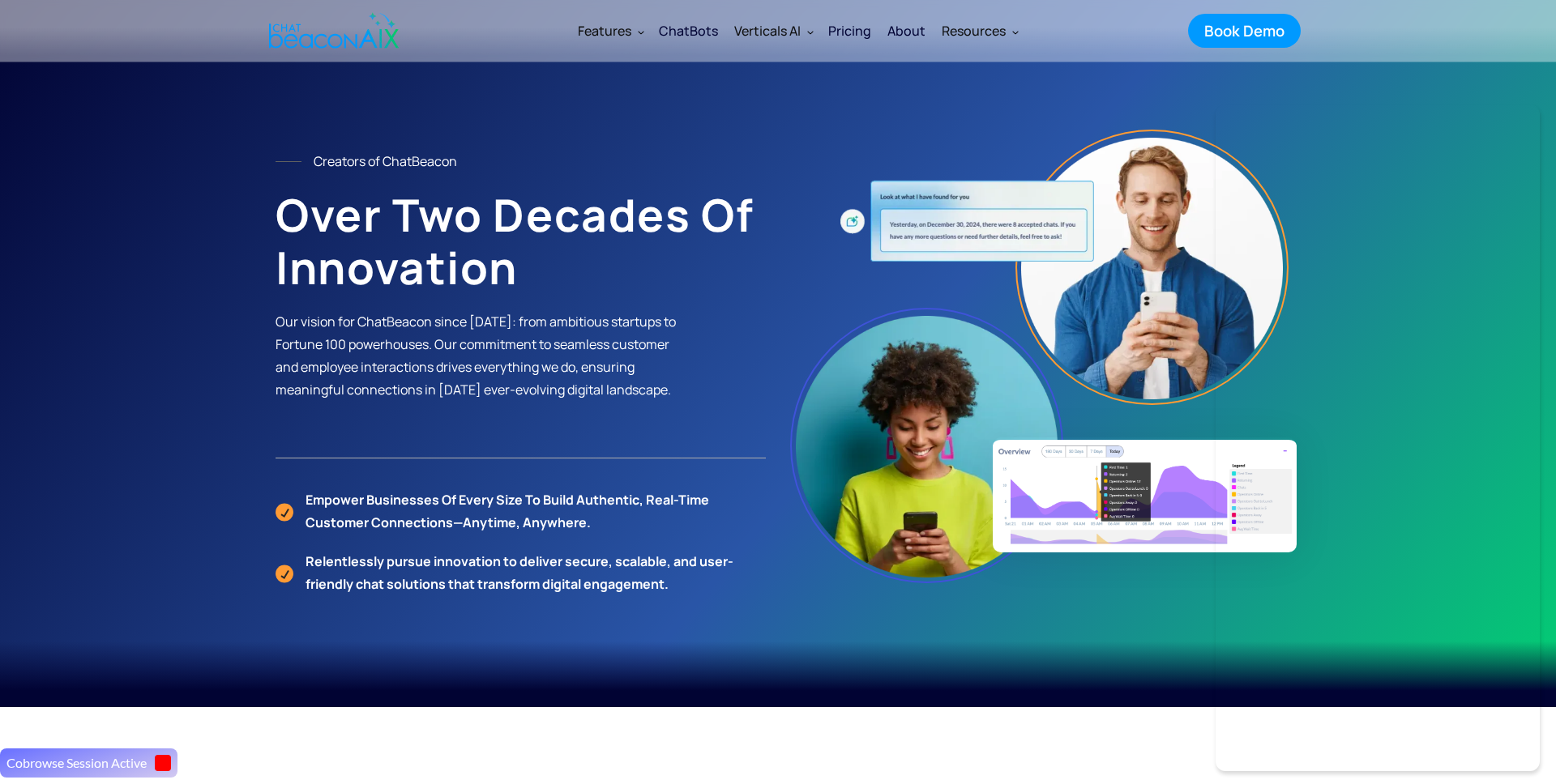
click at [694, 37] on div "ChatBots" at bounding box center [688, 30] width 59 height 23
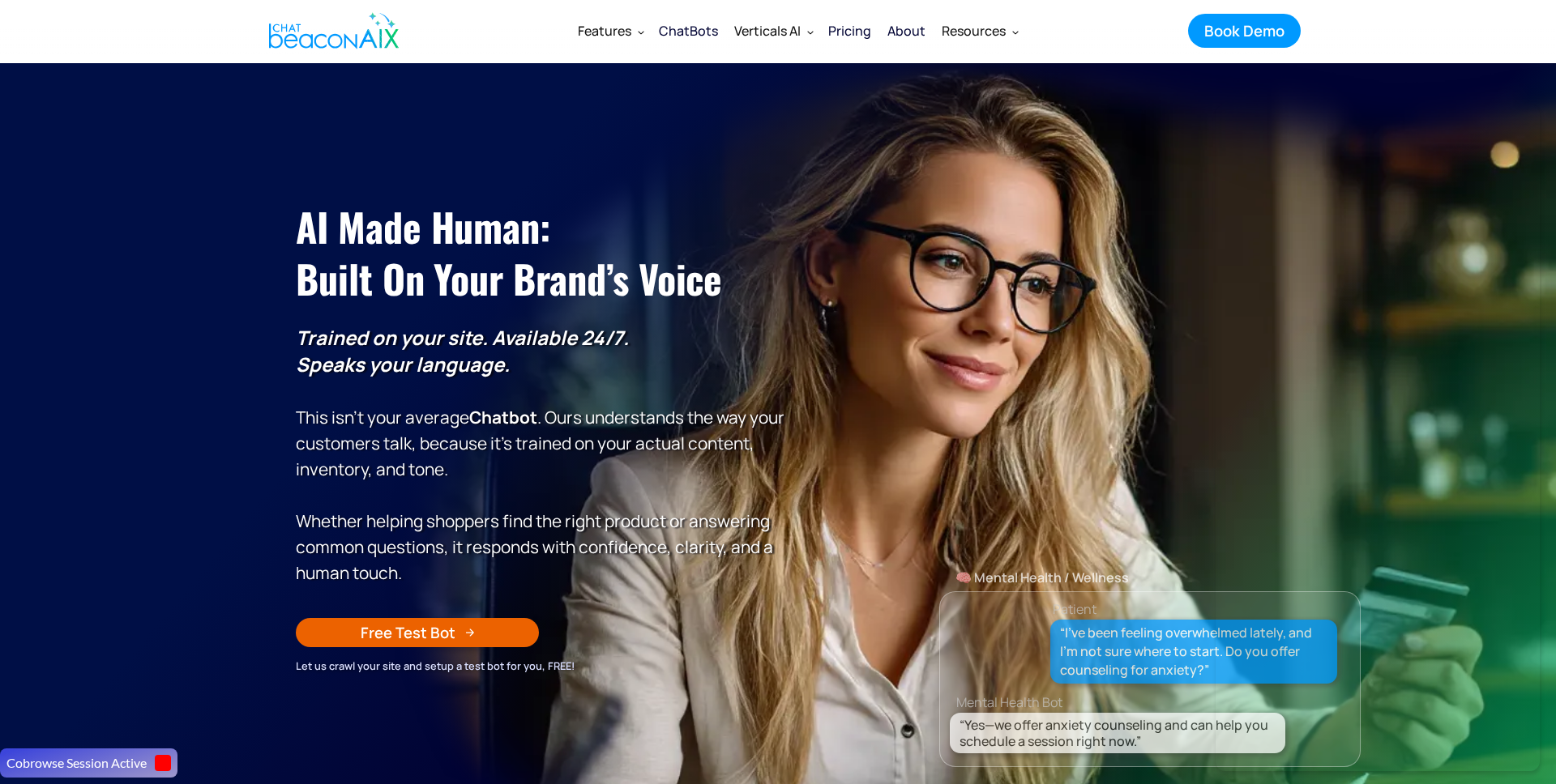
click at [236, 701] on section "AI Made Human: ‍ Built on Your Brand’s Voice Trained on your site. Available 24…" at bounding box center [778, 468] width 1556 height 810
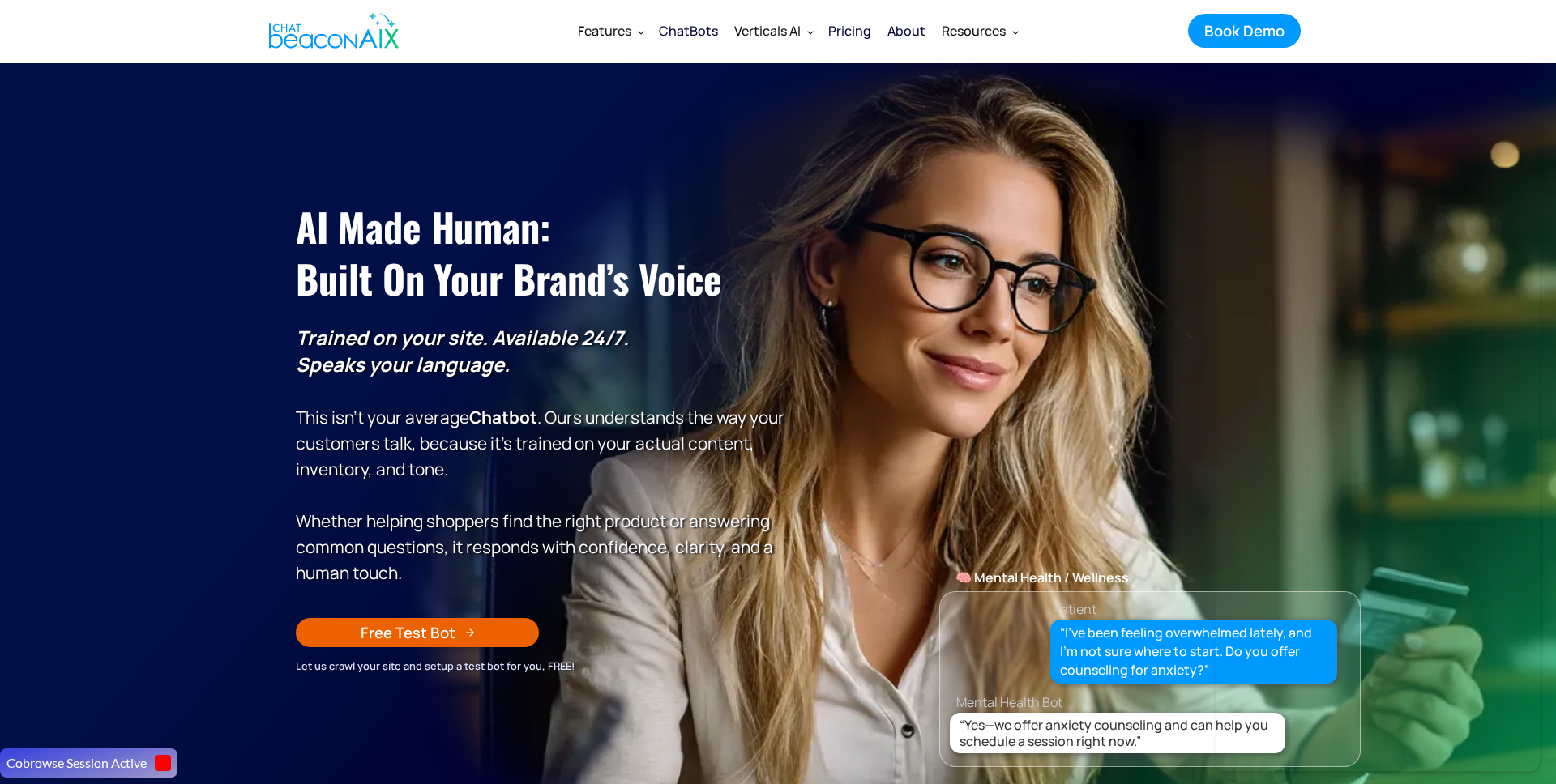
click at [233, 734] on section "AI Made Human: ‍ Built on Your Brand’s Voice Trained on your site. Available 24…" at bounding box center [778, 468] width 1556 height 810
click at [165, 761] on button "button" at bounding box center [163, 763] width 17 height 17
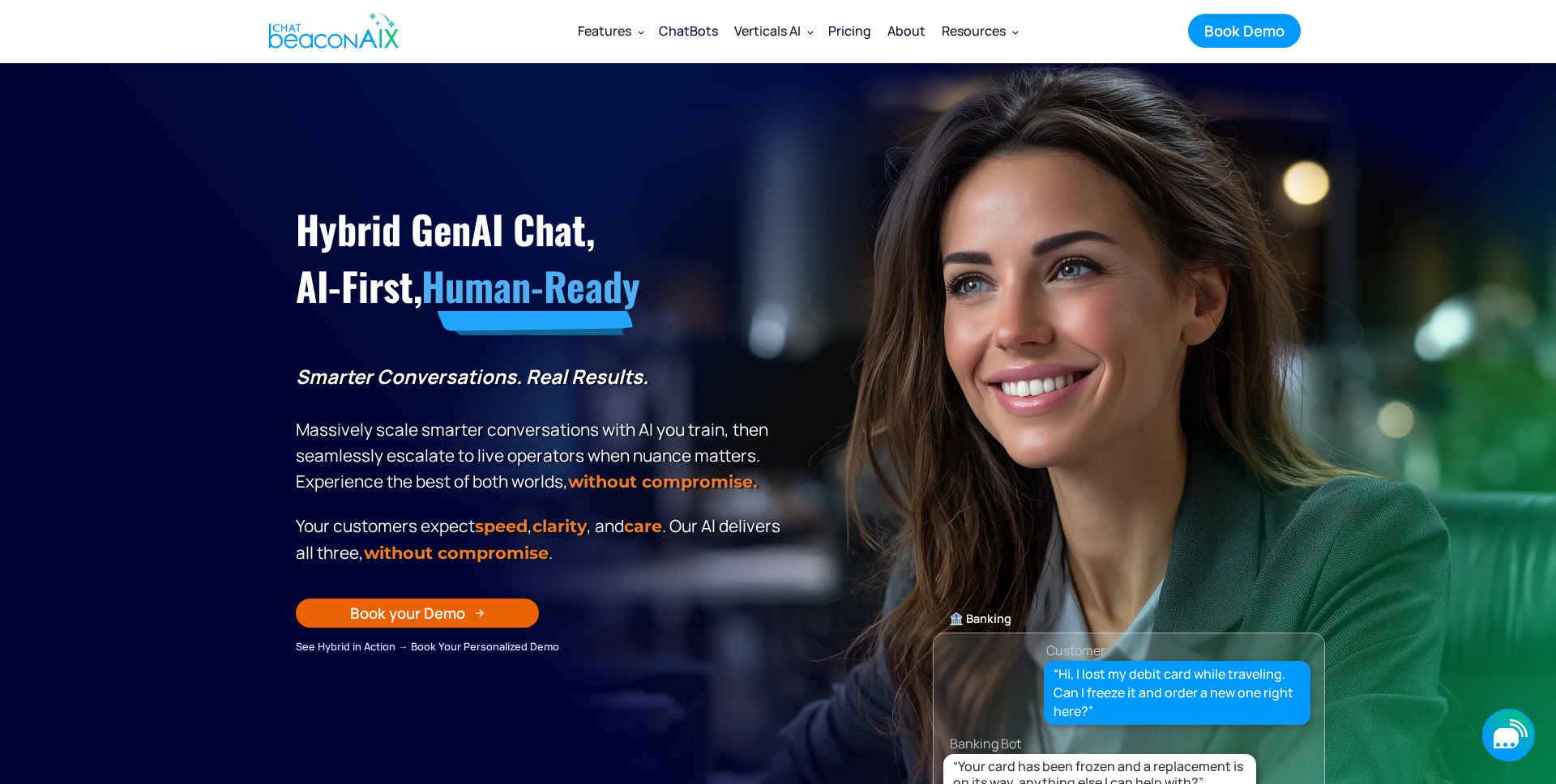
click at [1502, 742] on icon "button" at bounding box center [1505, 738] width 25 height 20
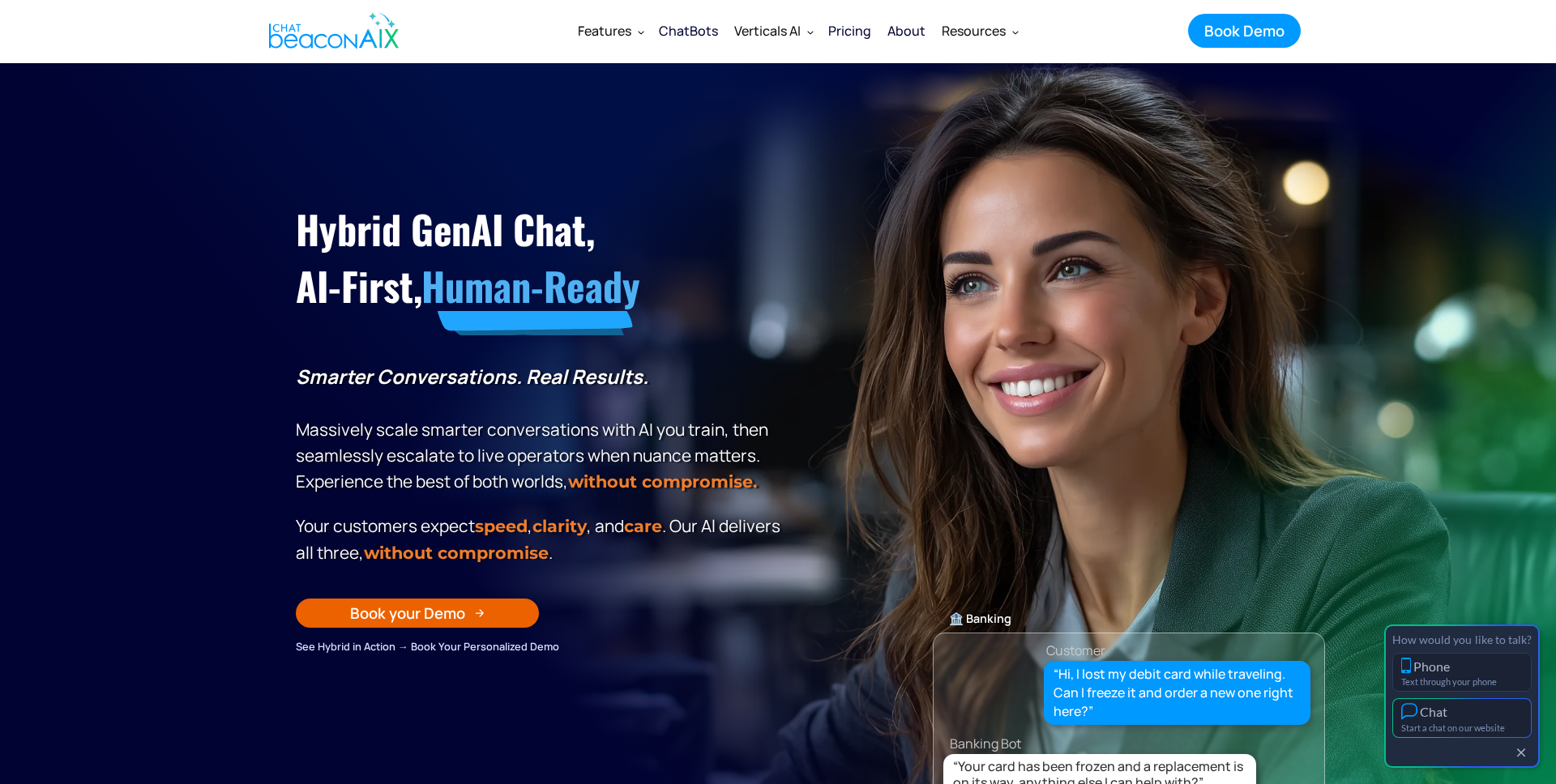
click at [1439, 715] on div "Chat" at bounding box center [1434, 711] width 28 height 16
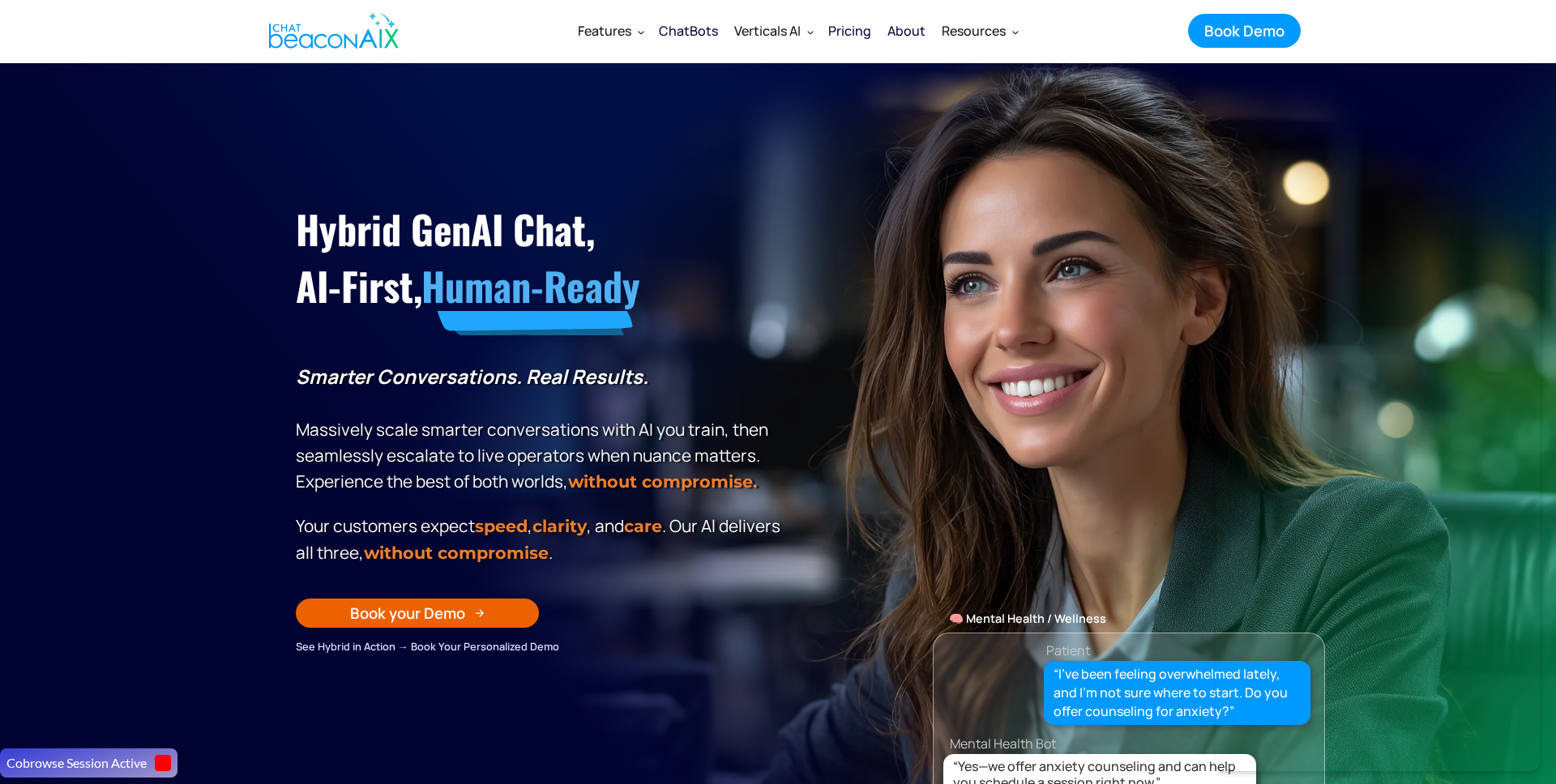
click at [915, 36] on div "About" at bounding box center [906, 30] width 38 height 23
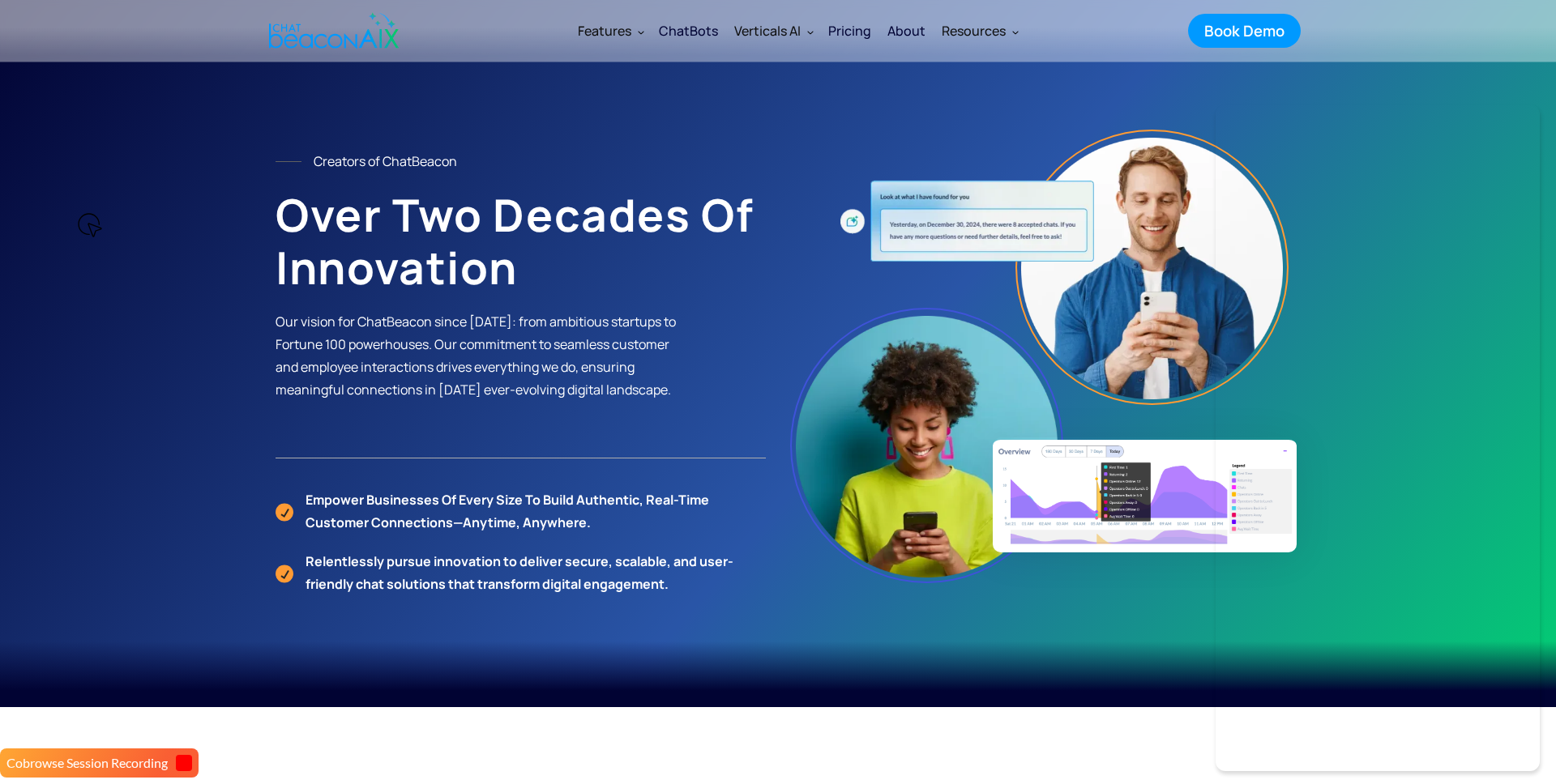
drag, startPoint x: 778, startPoint y: 76, endPoint x: 755, endPoint y: 70, distance: 23.8
click at [776, 77] on section "Creators of ChatBeacon Over Two Decades of Innovation Our vision for ChatBeacon…" at bounding box center [778, 353] width 1556 height 707
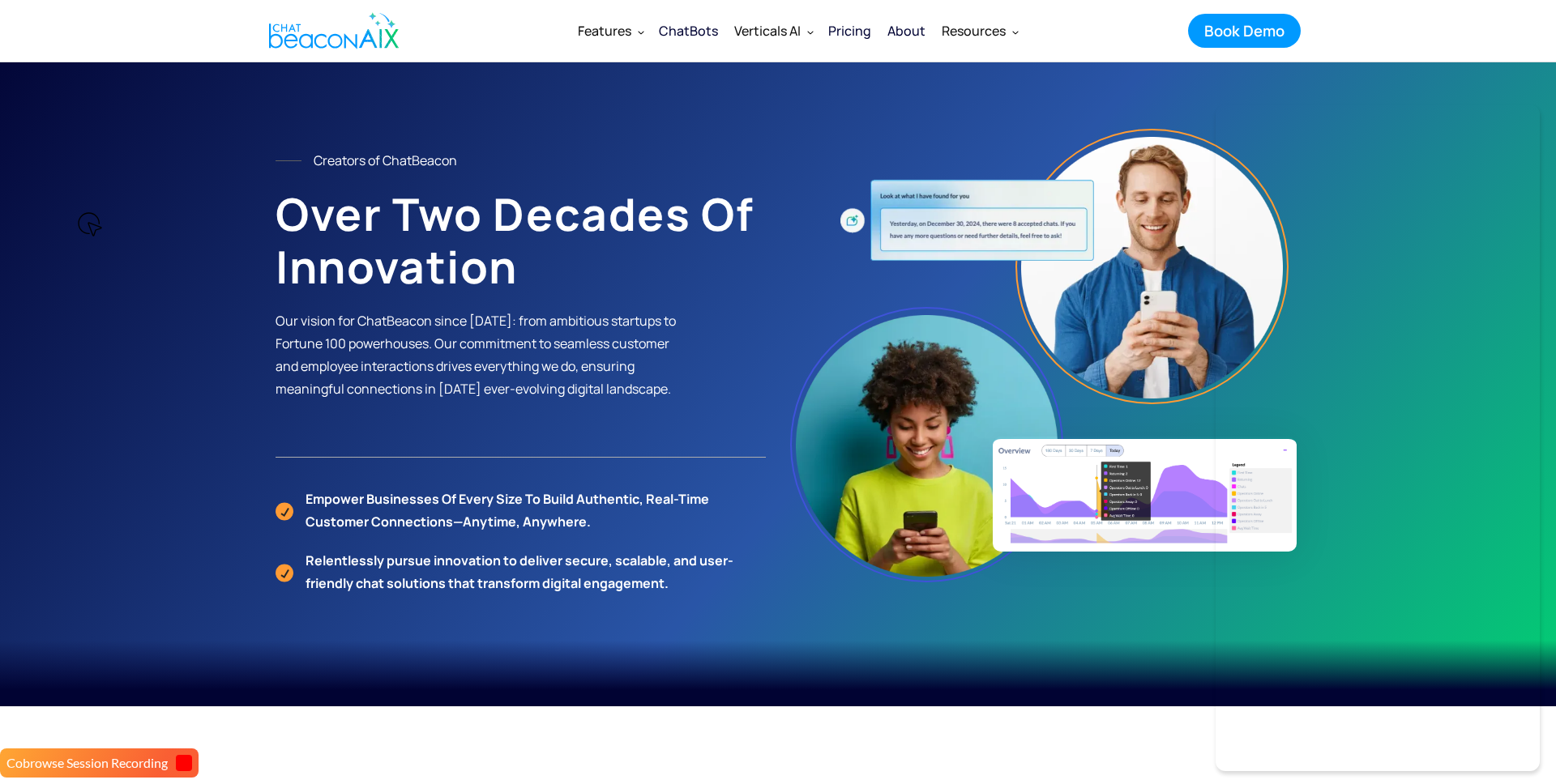
click at [700, 34] on div "ChatBots" at bounding box center [688, 30] width 59 height 23
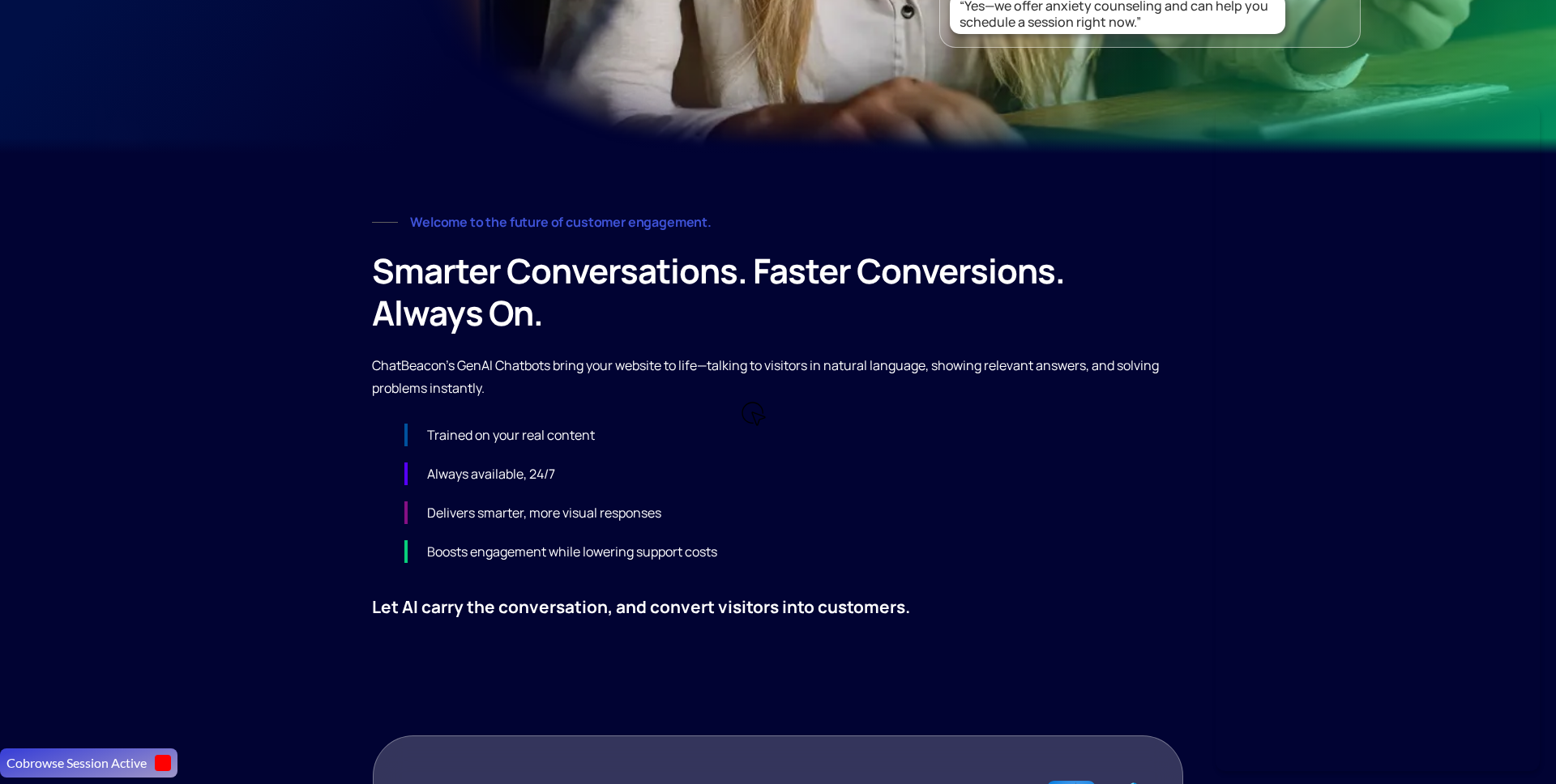
scroll to position [802, 0]
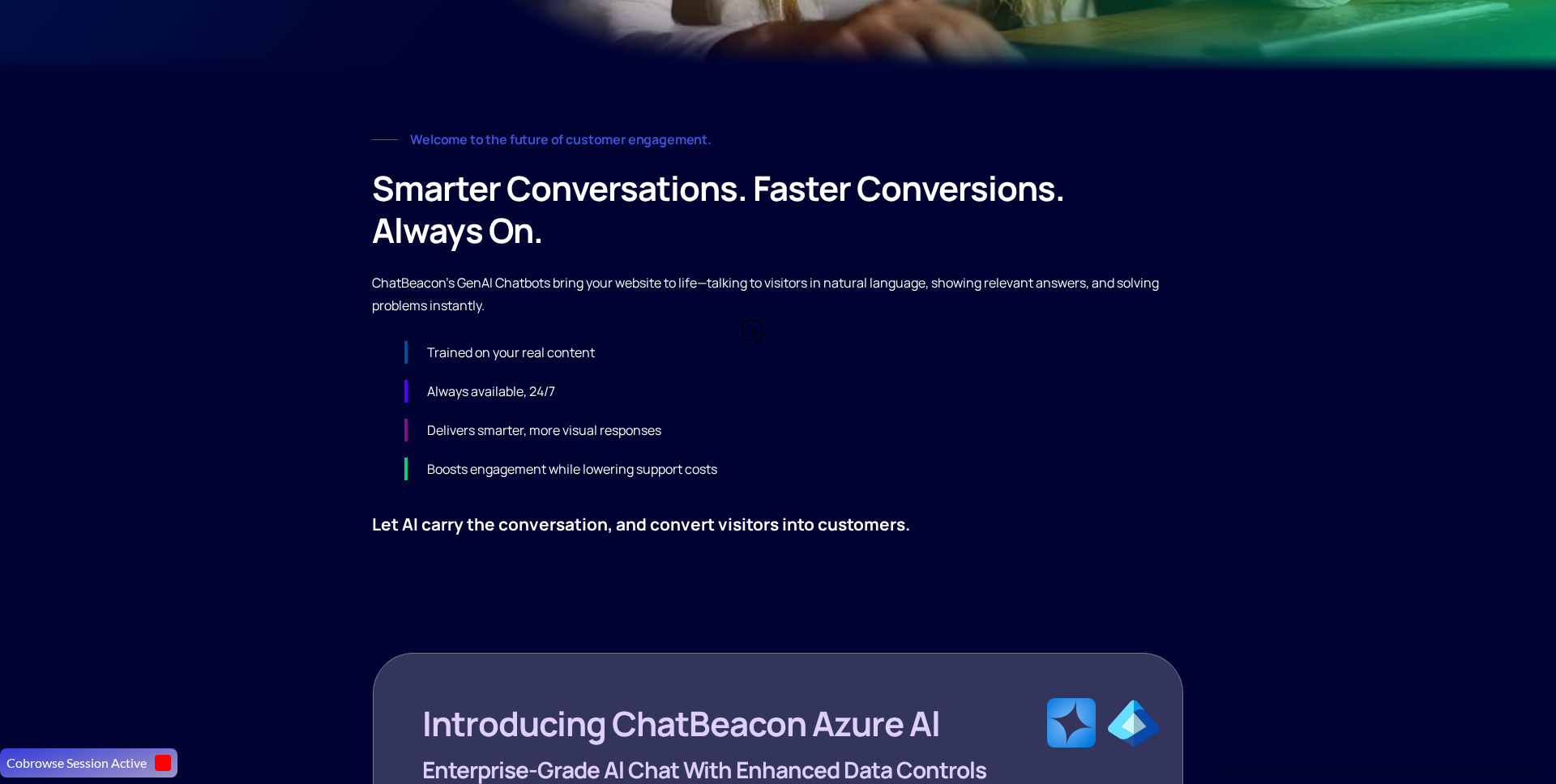
click at [801, 375] on div "Trained on your real content Always available, 24/7 Delivers smarter, more visu…" at bounding box center [778, 410] width 812 height 139
drag, startPoint x: 321, startPoint y: 660, endPoint x: 310, endPoint y: 661, distance: 11.0
click at [166, 776] on div "Cobrowse Session Active" at bounding box center [89, 763] width 177 height 30
click at [166, 771] on div "Cobrowse Session Active" at bounding box center [89, 763] width 177 height 30
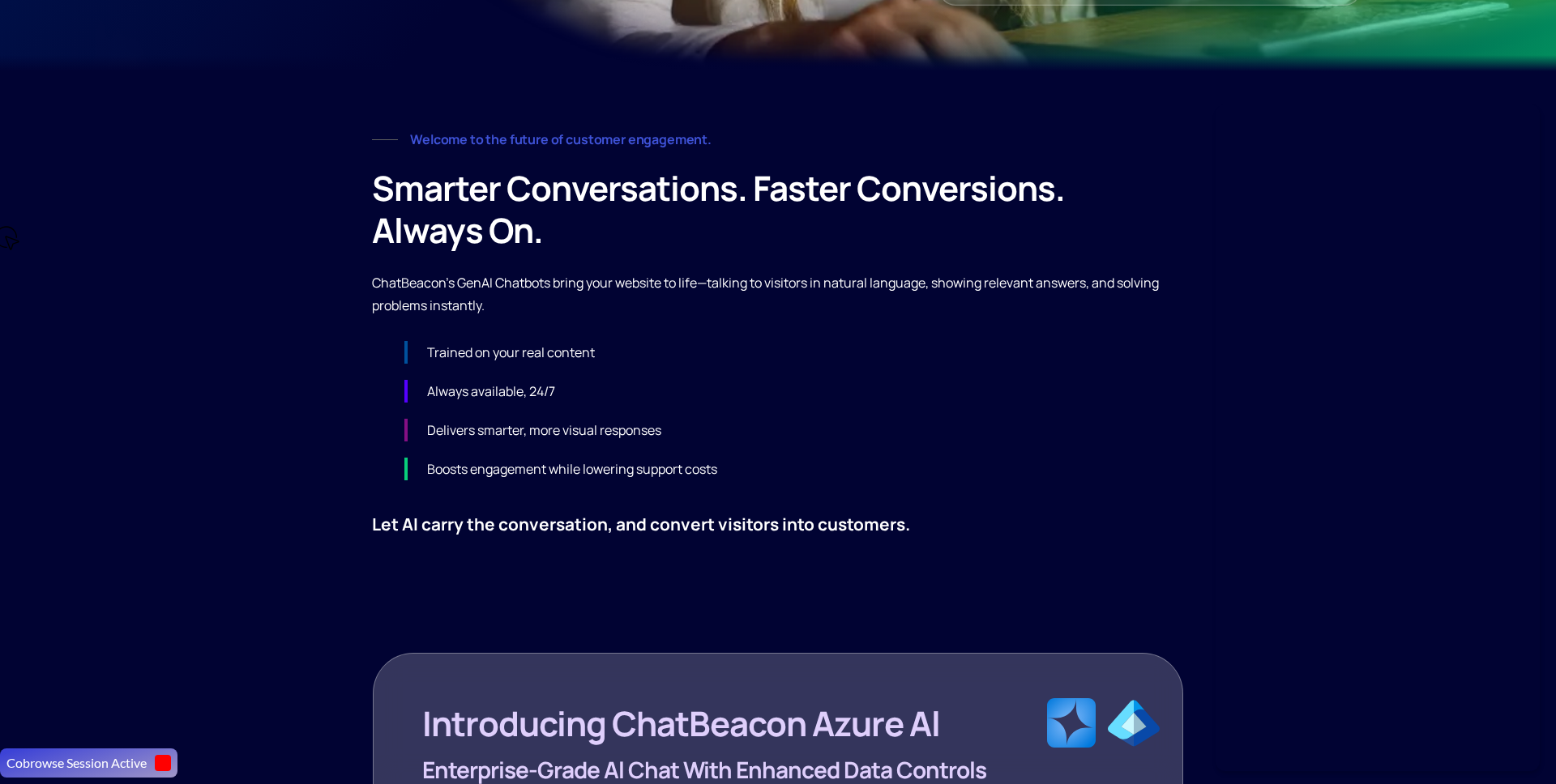
click at [167, 766] on button "button" at bounding box center [163, 763] width 17 height 17
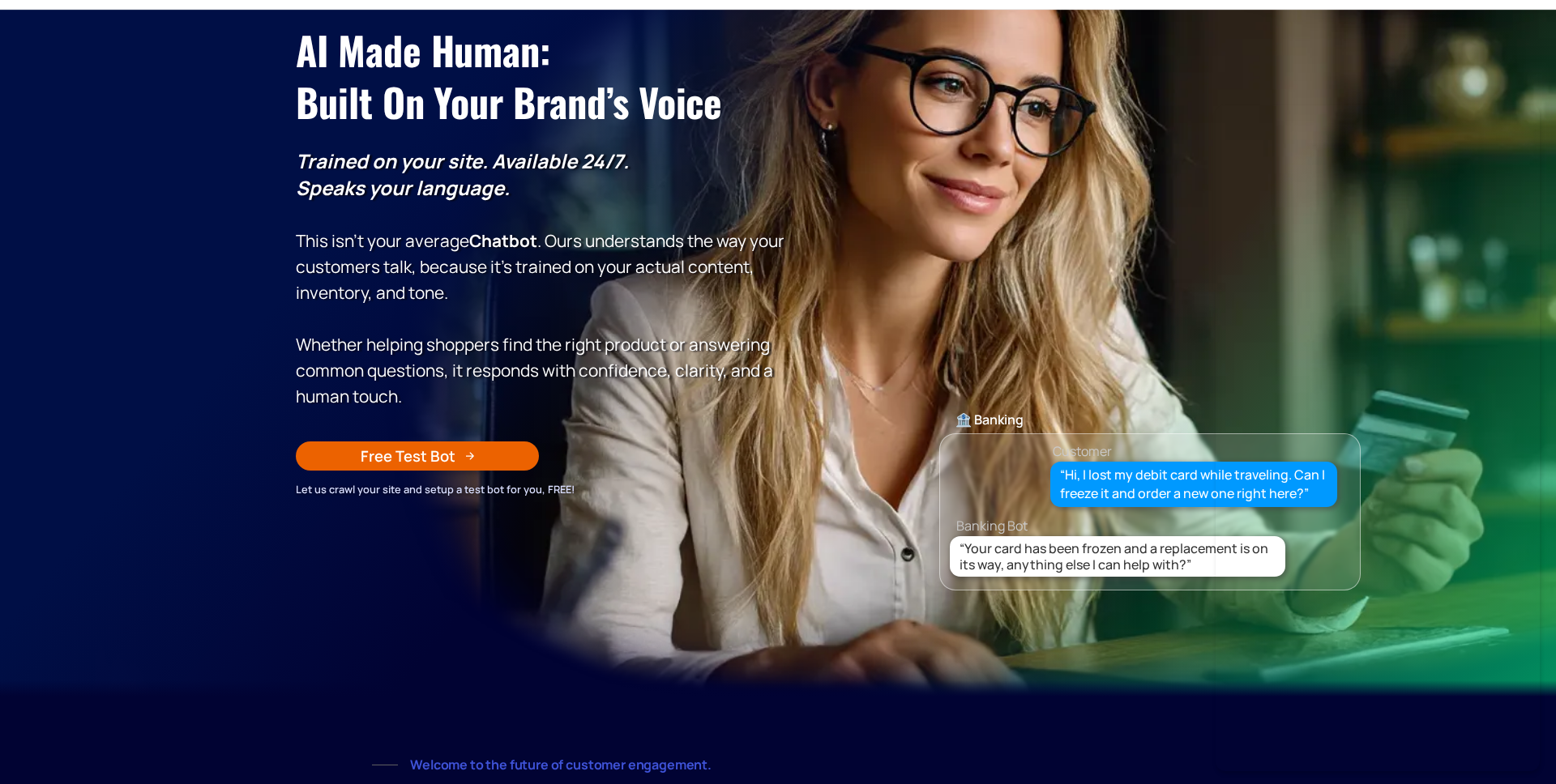
scroll to position [0, 0]
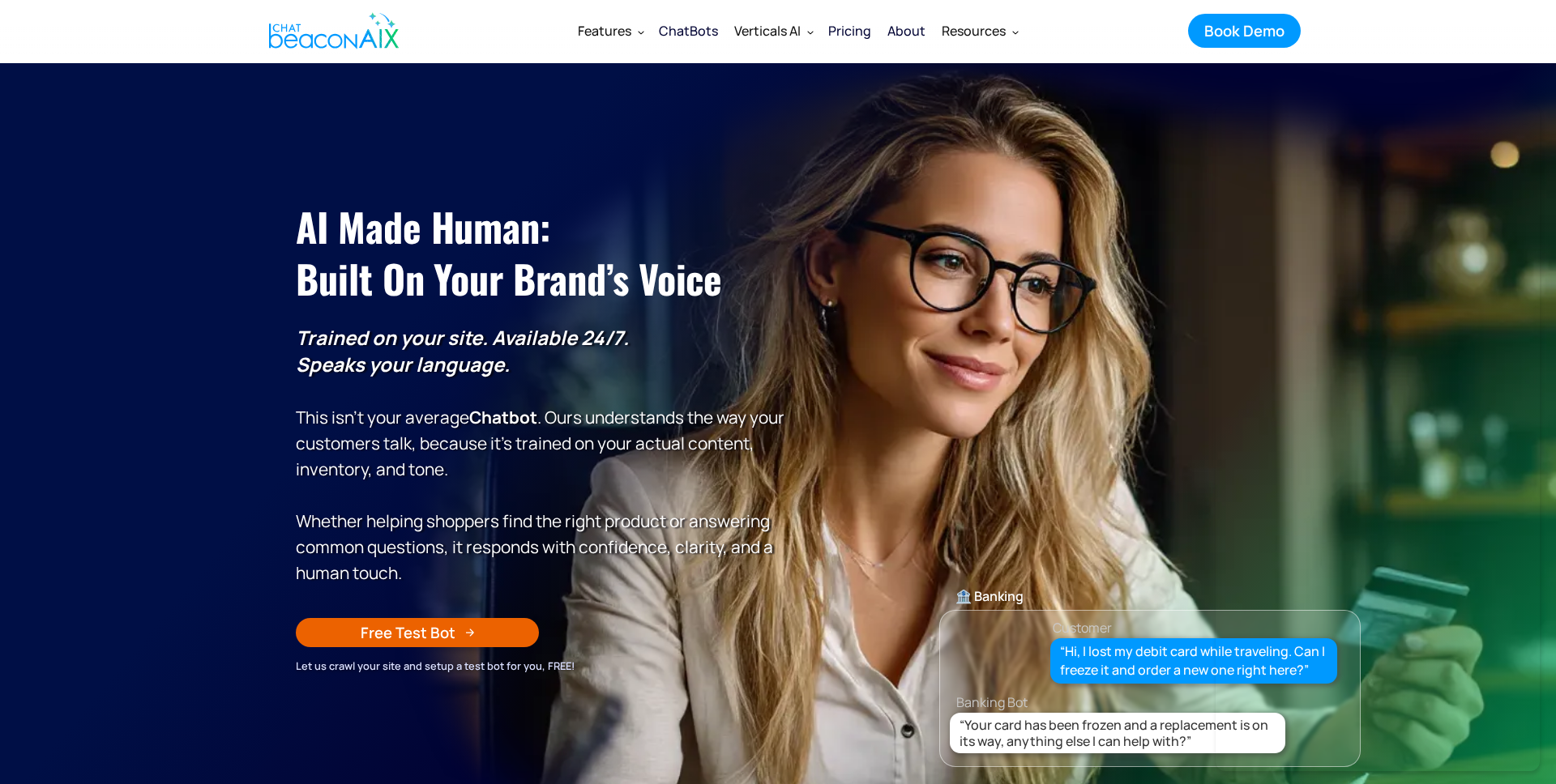
click at [901, 24] on div "About" at bounding box center [906, 30] width 38 height 23
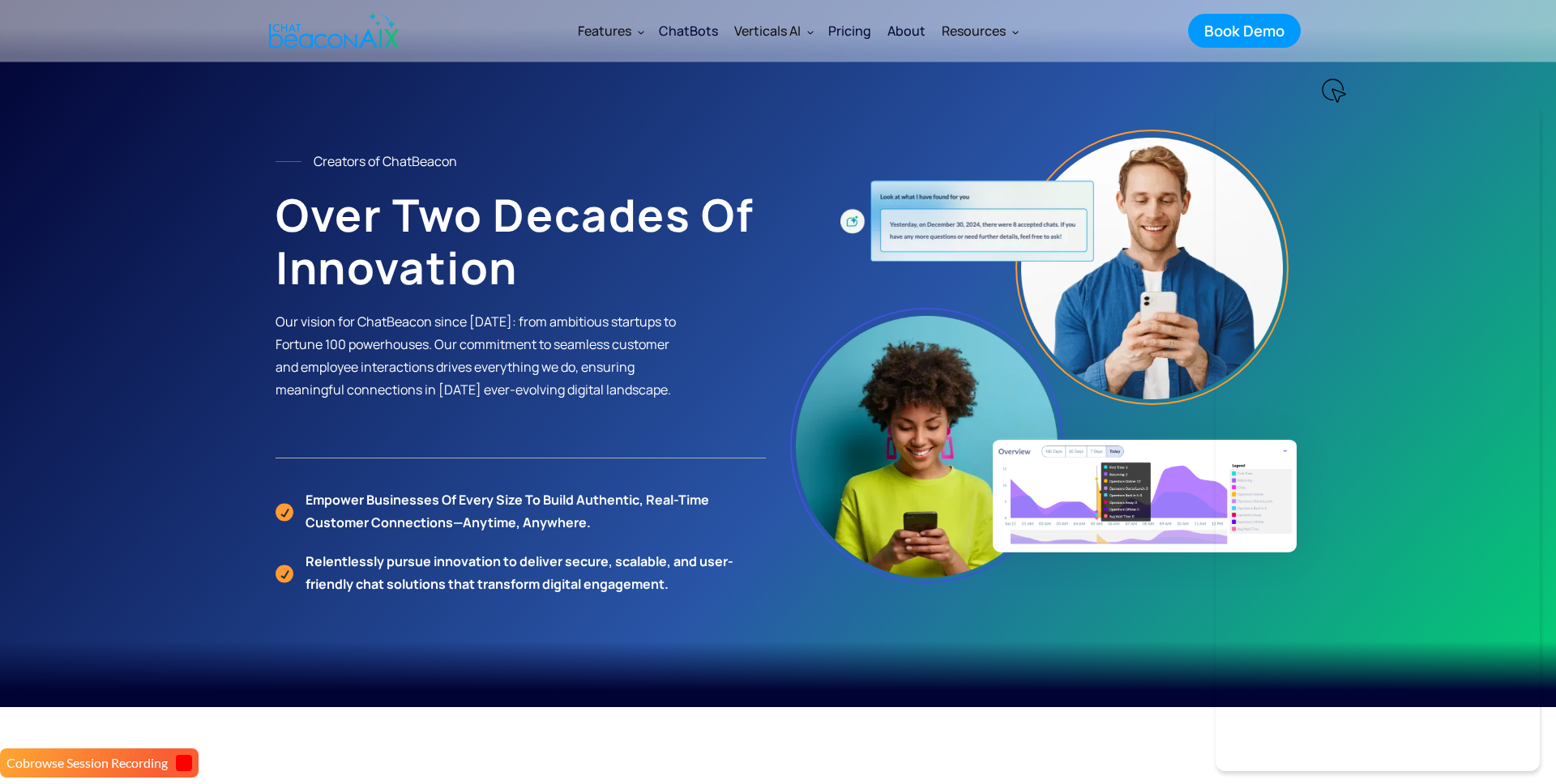
click at [701, 33] on div "ChatBots" at bounding box center [688, 30] width 59 height 23
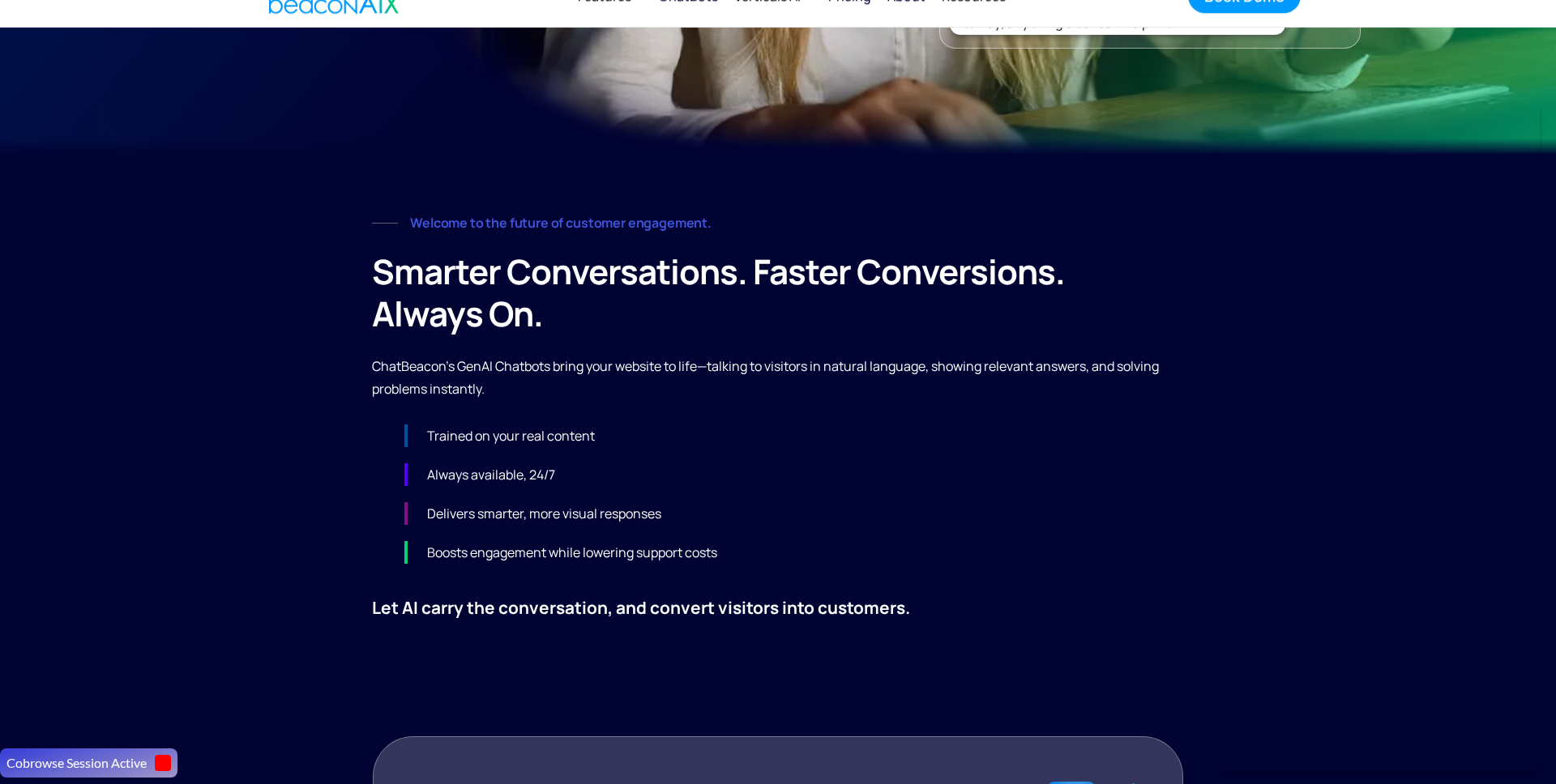
scroll to position [768, 0]
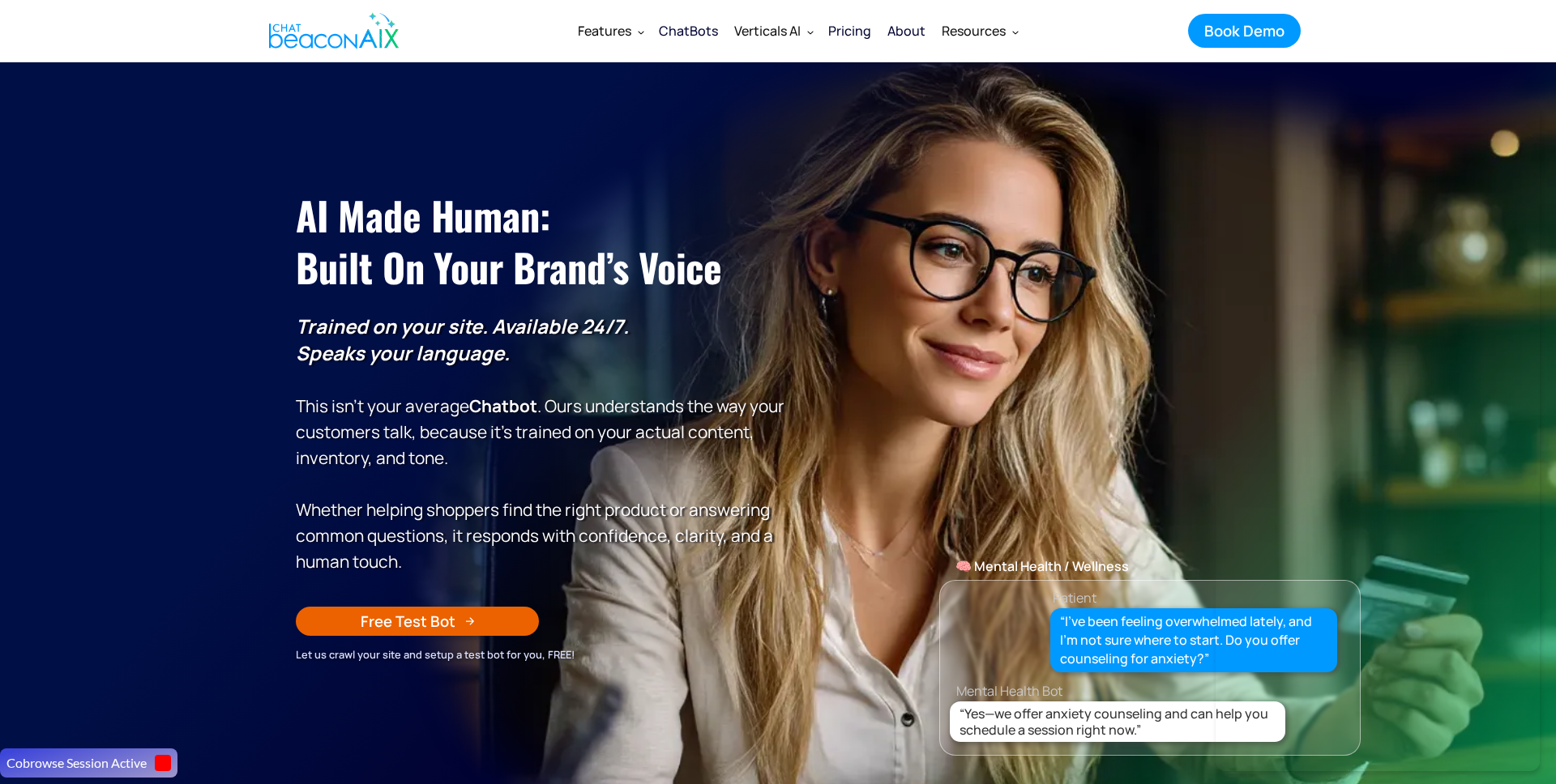
scroll to position [8, 0]
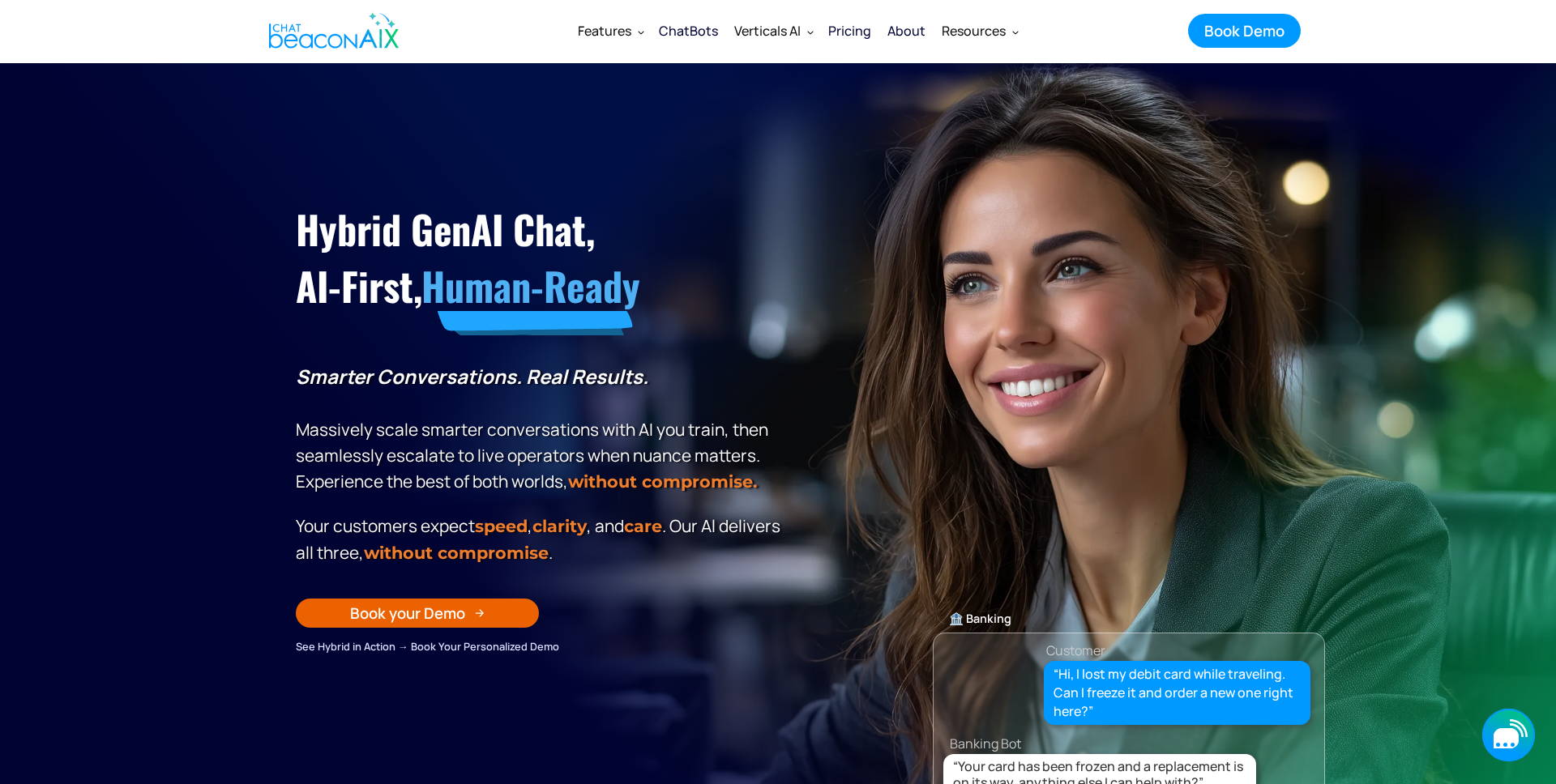
click at [1490, 732] on icon "button" at bounding box center [1508, 734] width 53 height 53
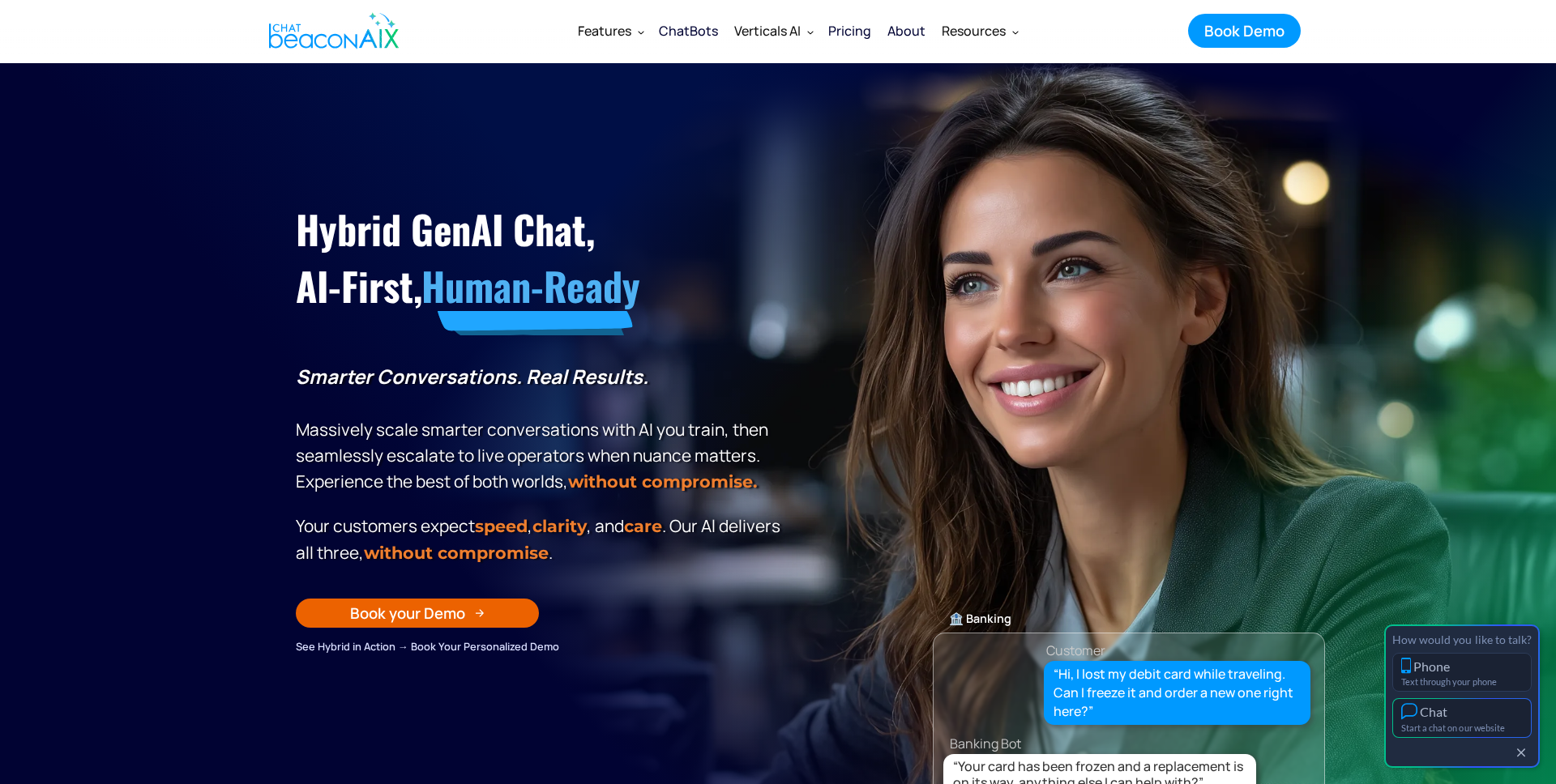
click at [1477, 720] on button "Chat Start a chat on our website" at bounding box center [1462, 718] width 139 height 40
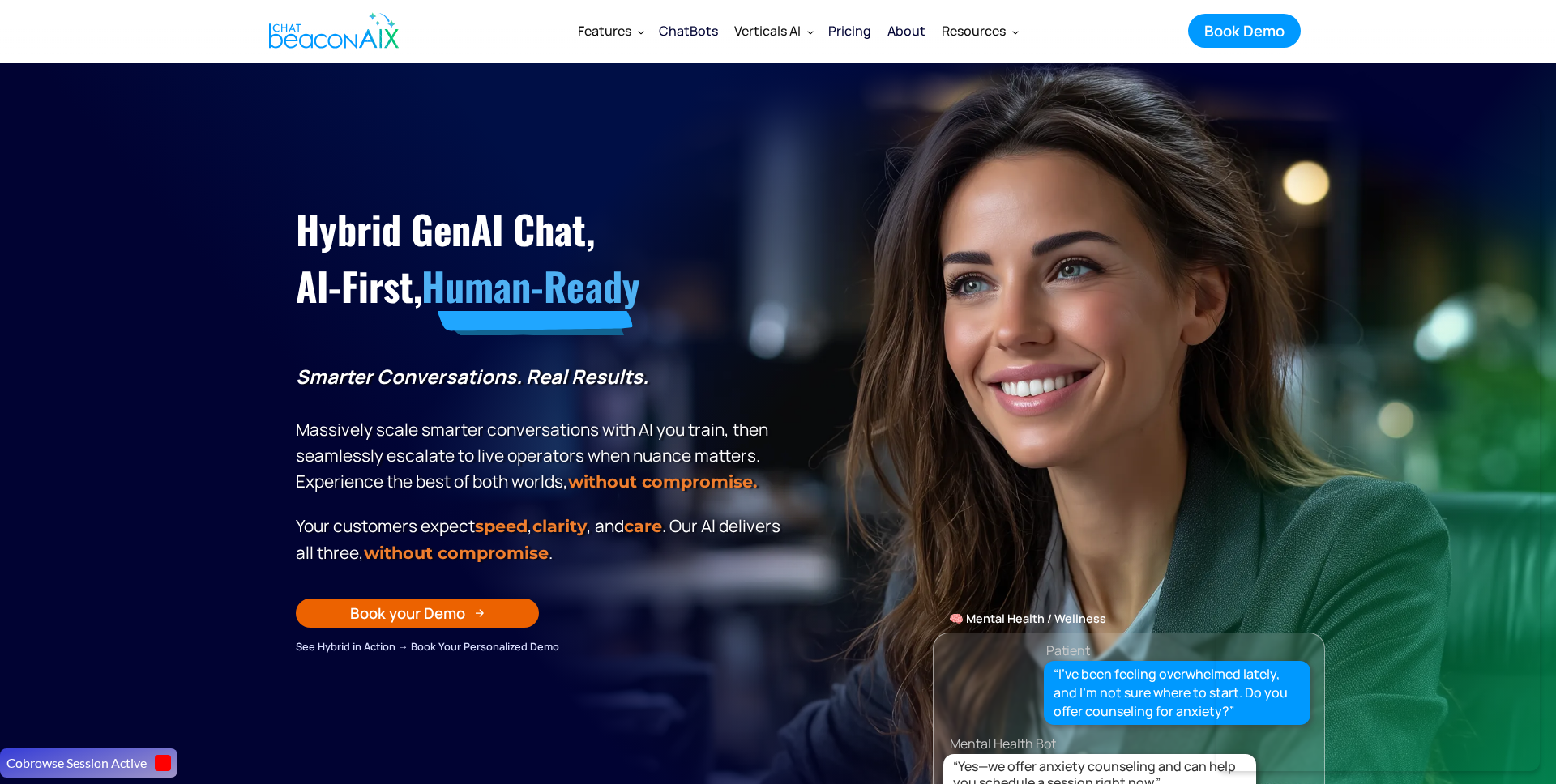
click at [904, 32] on div "About" at bounding box center [906, 30] width 38 height 23
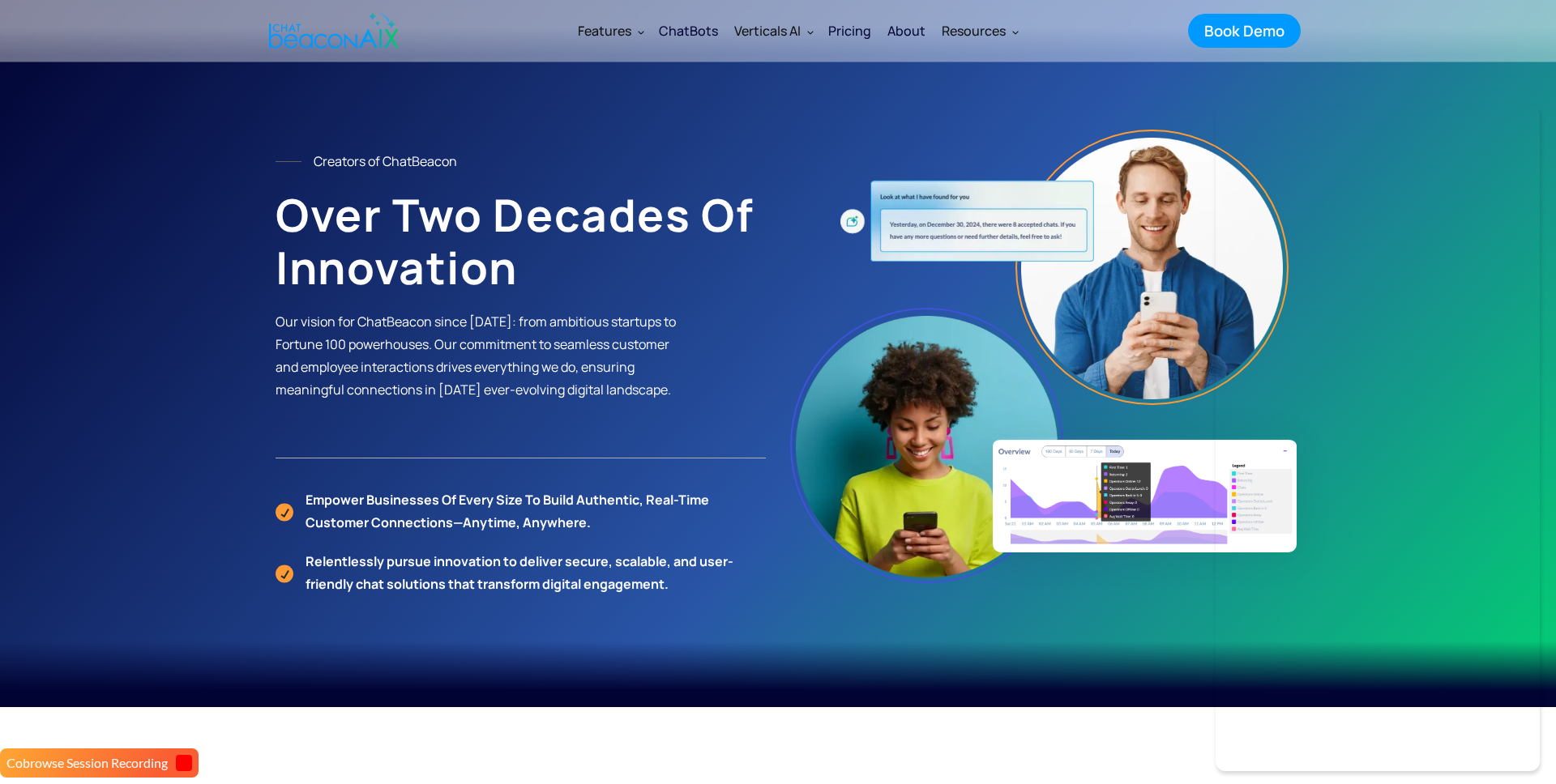
click at [612, 170] on div "Creators of ChatBeacon Over Two Decades of Innovation Our vision for ChatBeacon…" at bounding box center [521, 303] width 490 height 309
click at [701, 30] on div "ChatBots" at bounding box center [688, 30] width 59 height 23
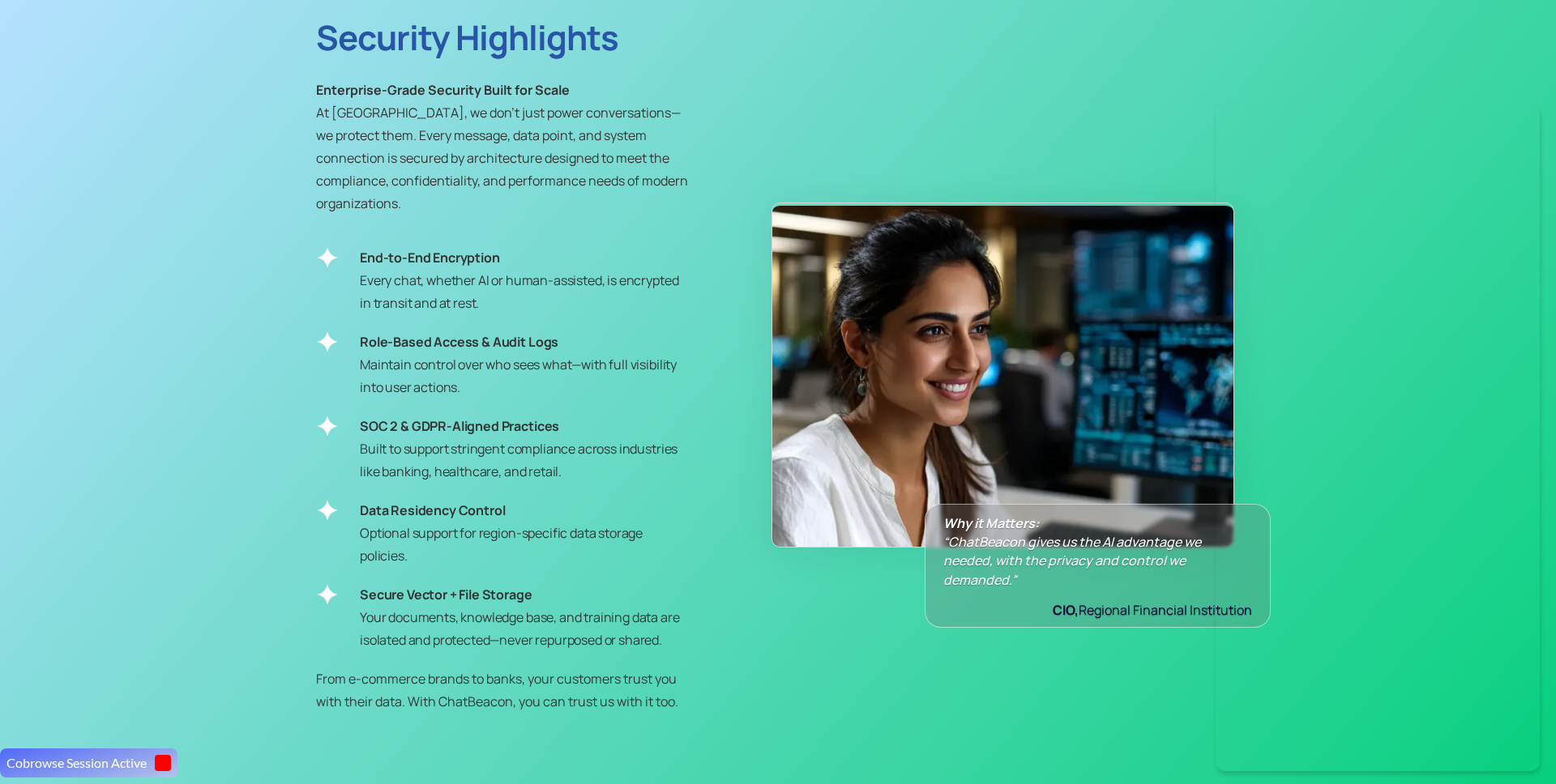
scroll to position [8636, 0]
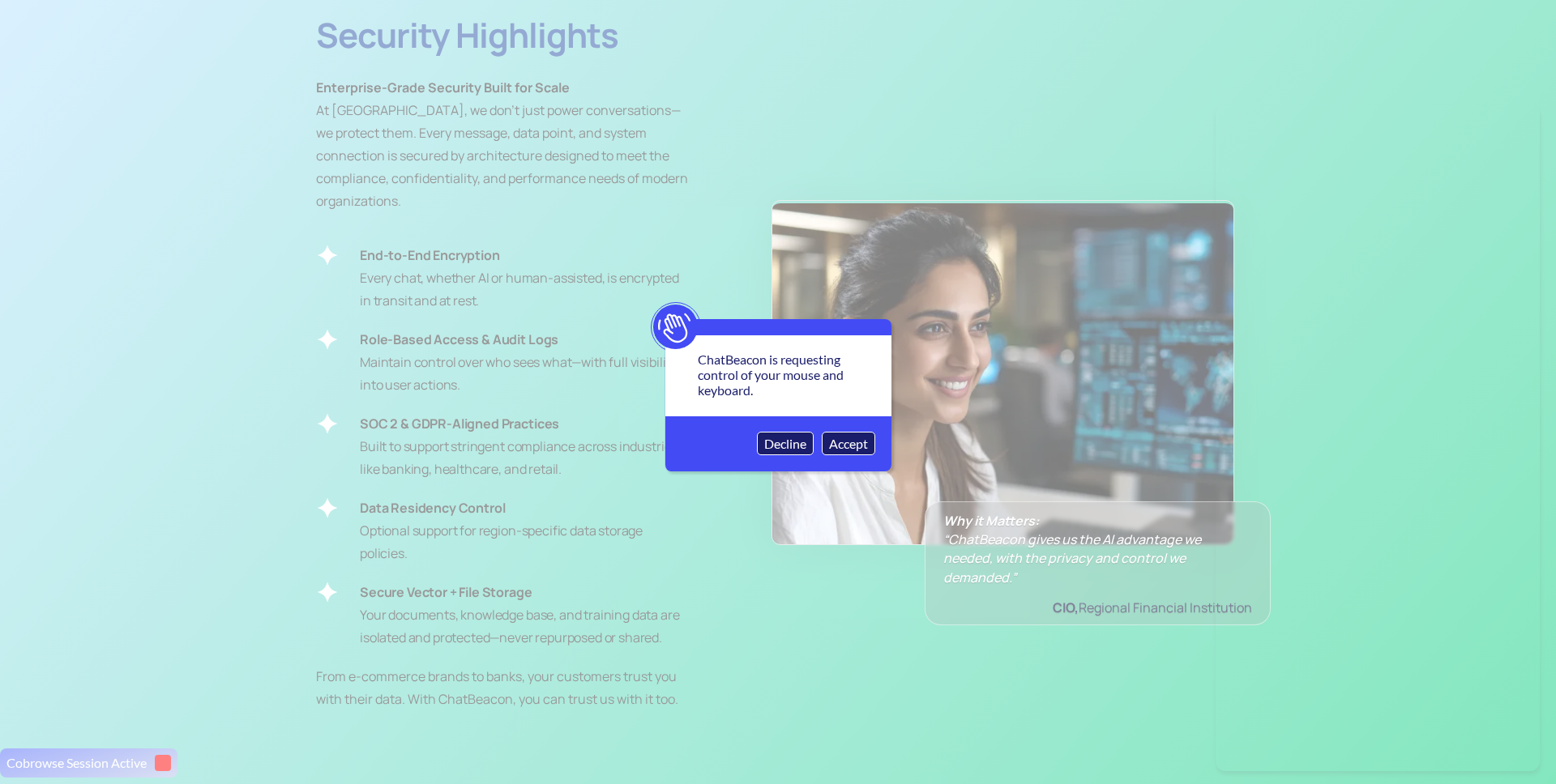
click at [842, 442] on button "Accept" at bounding box center [848, 443] width 54 height 23
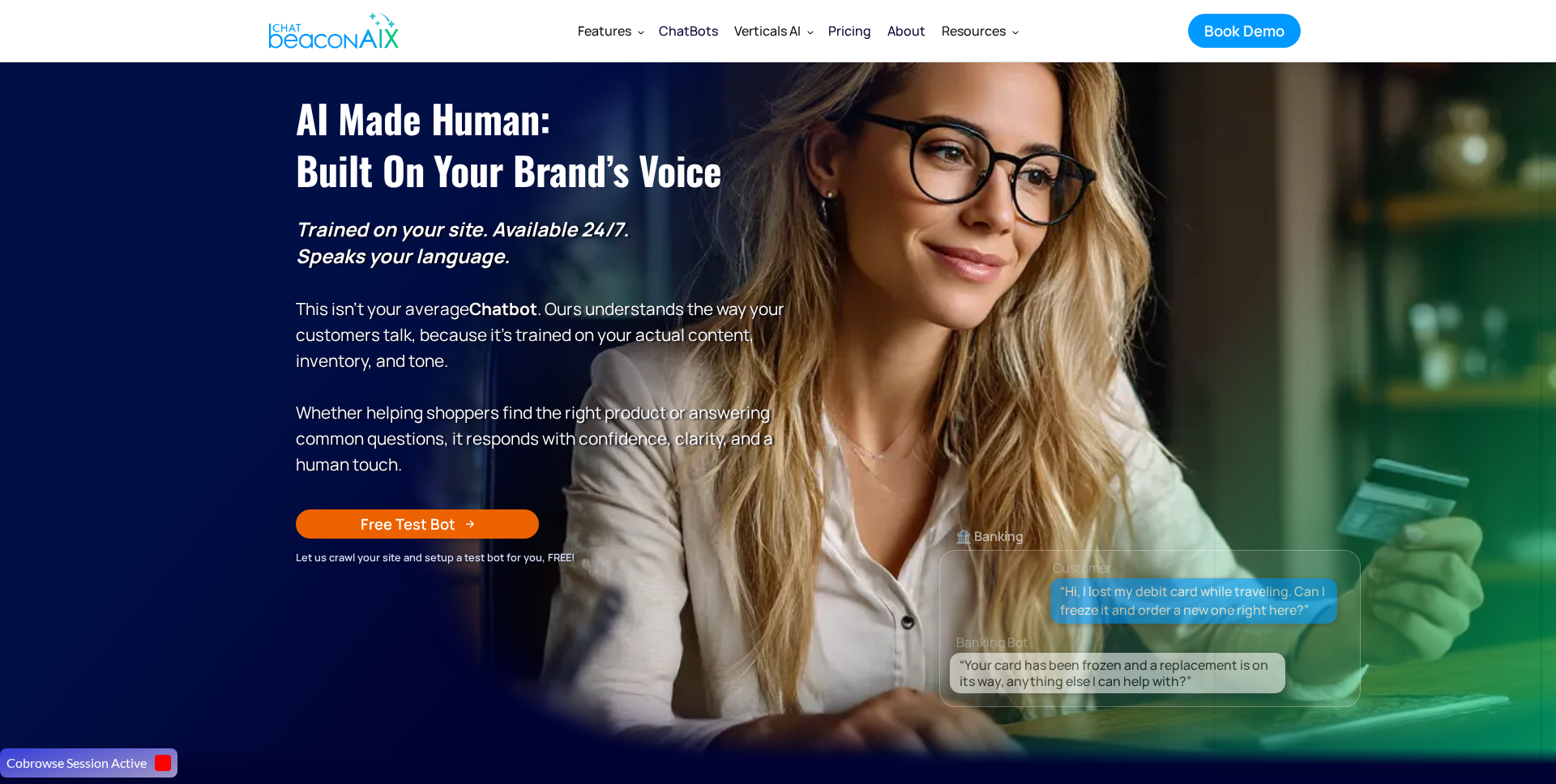
scroll to position [0, 0]
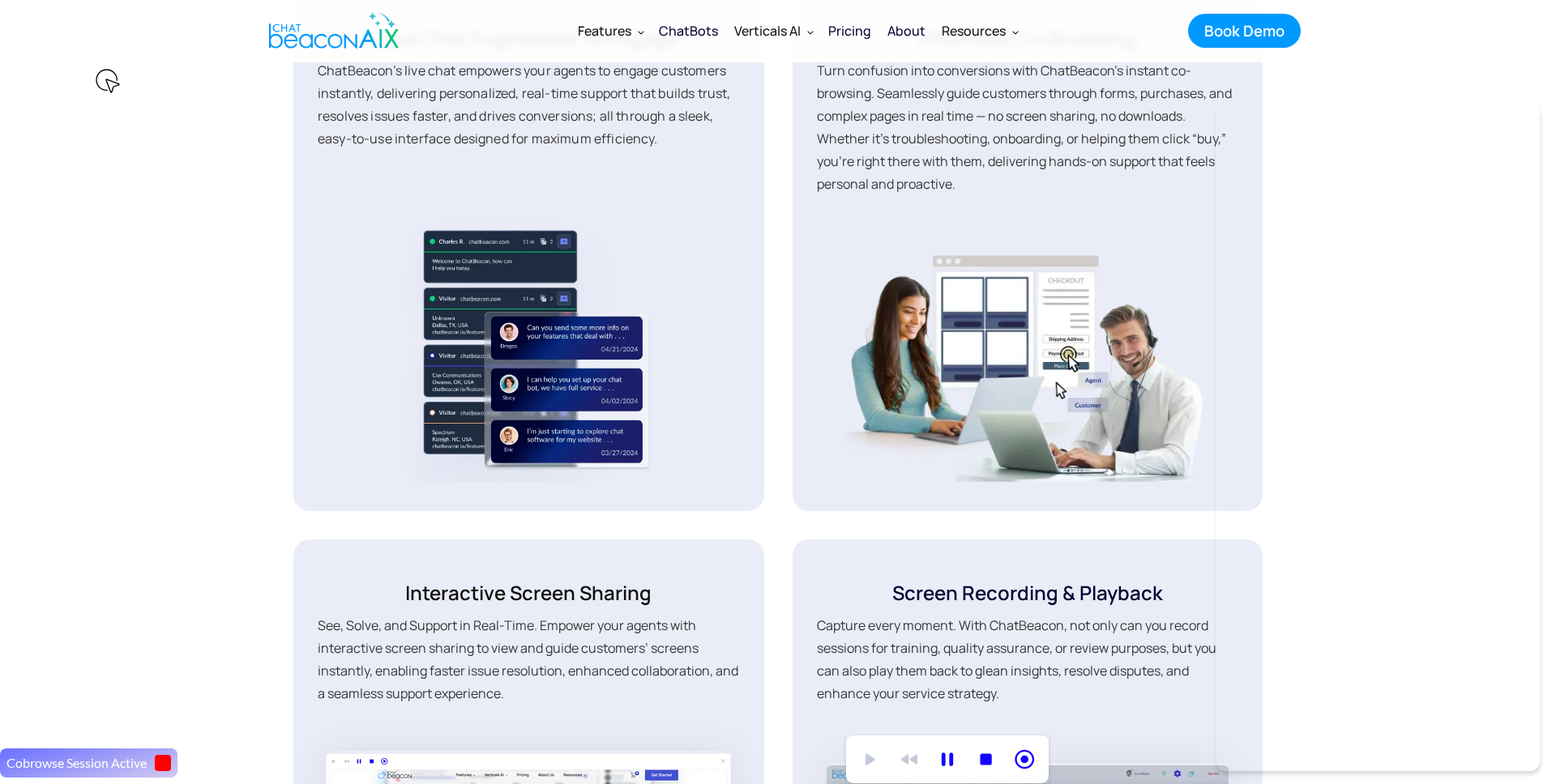
scroll to position [2667, 0]
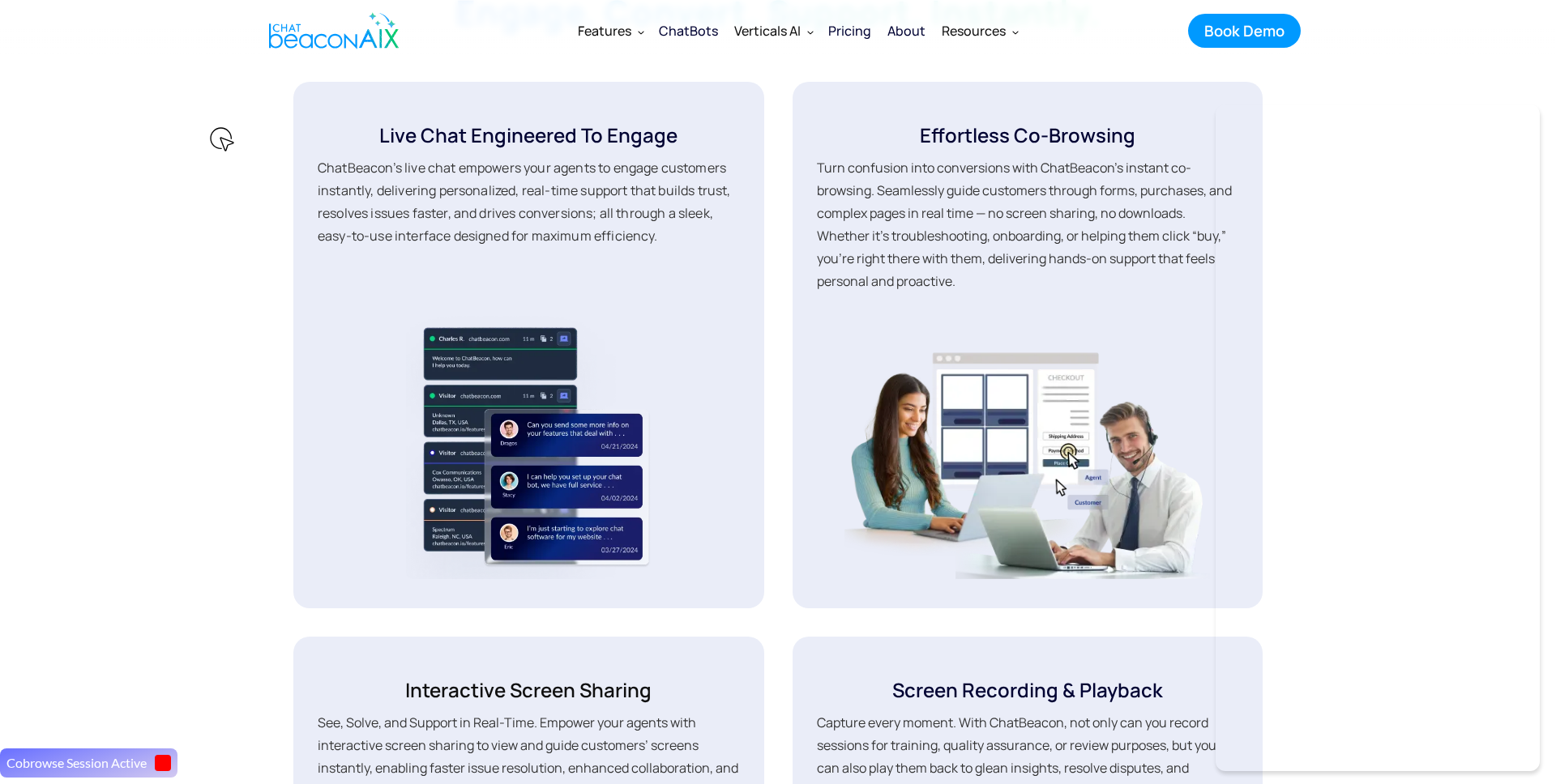
scroll to position [2740, 0]
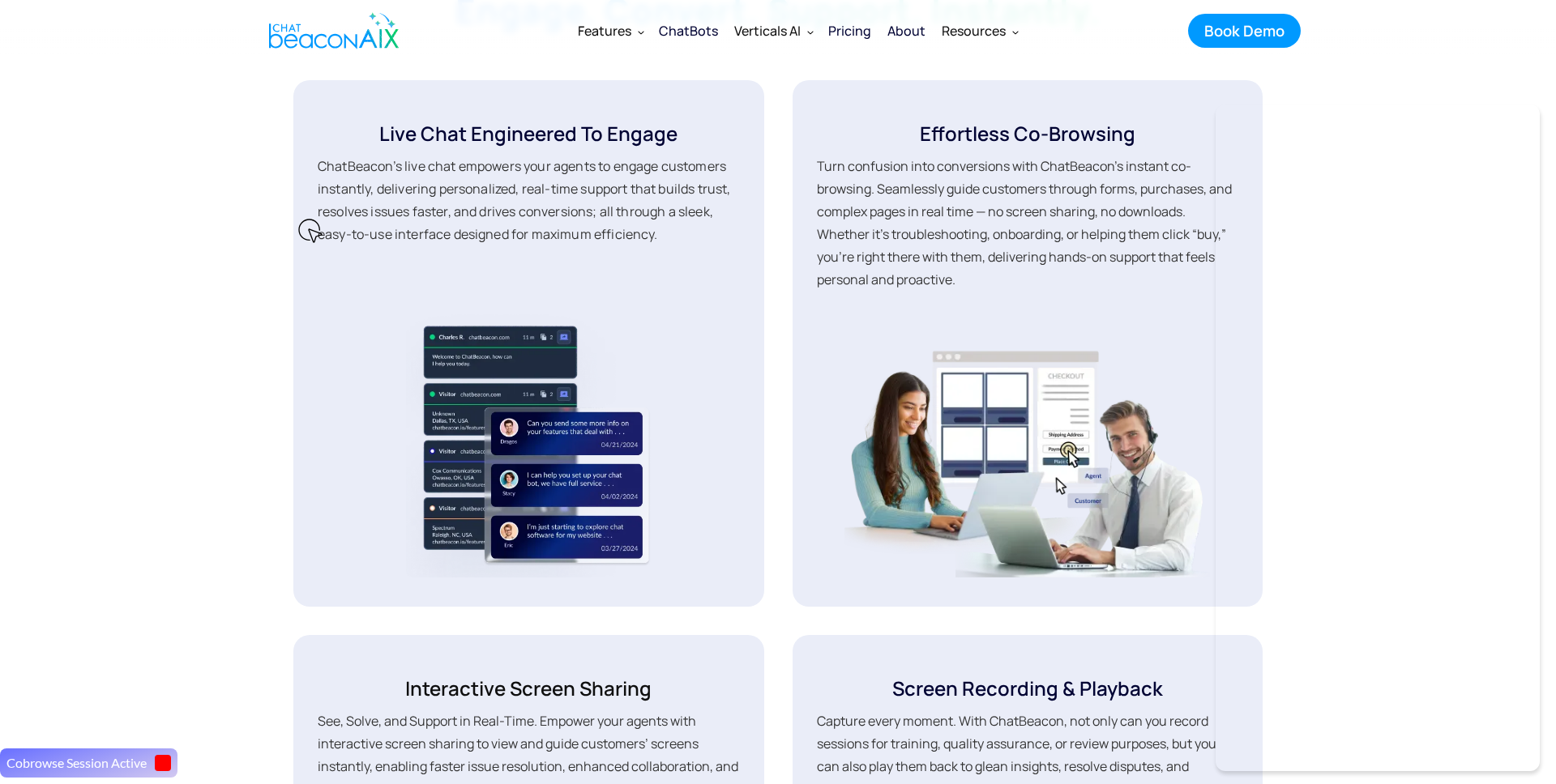
drag, startPoint x: 296, startPoint y: 170, endPoint x: 242, endPoint y: 195, distance: 59.5
